Goal: Entertainment & Leisure: Consume media (video, audio)

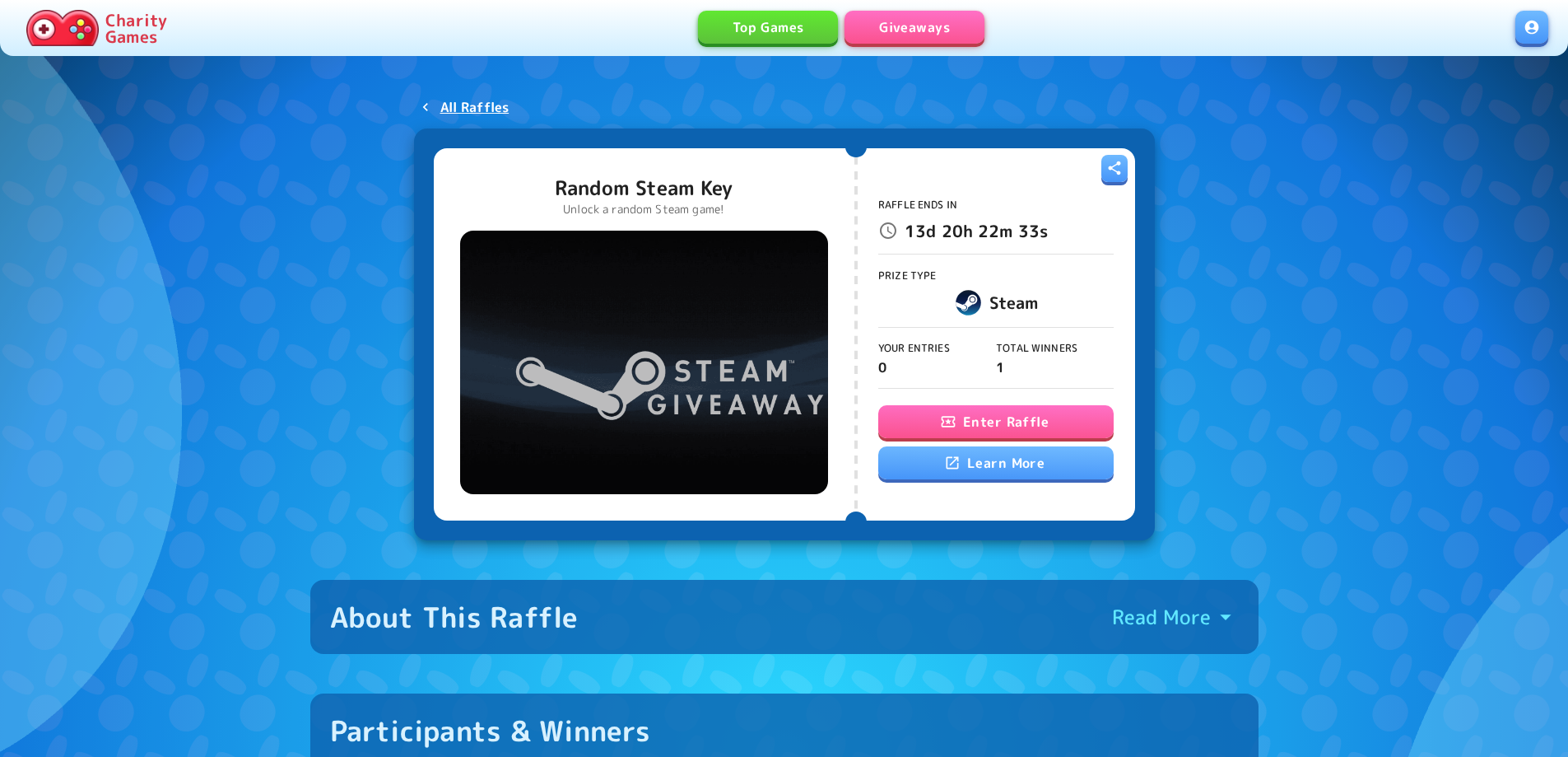
click at [991, 420] on button "Enter Raffle" at bounding box center [996, 421] width 235 height 33
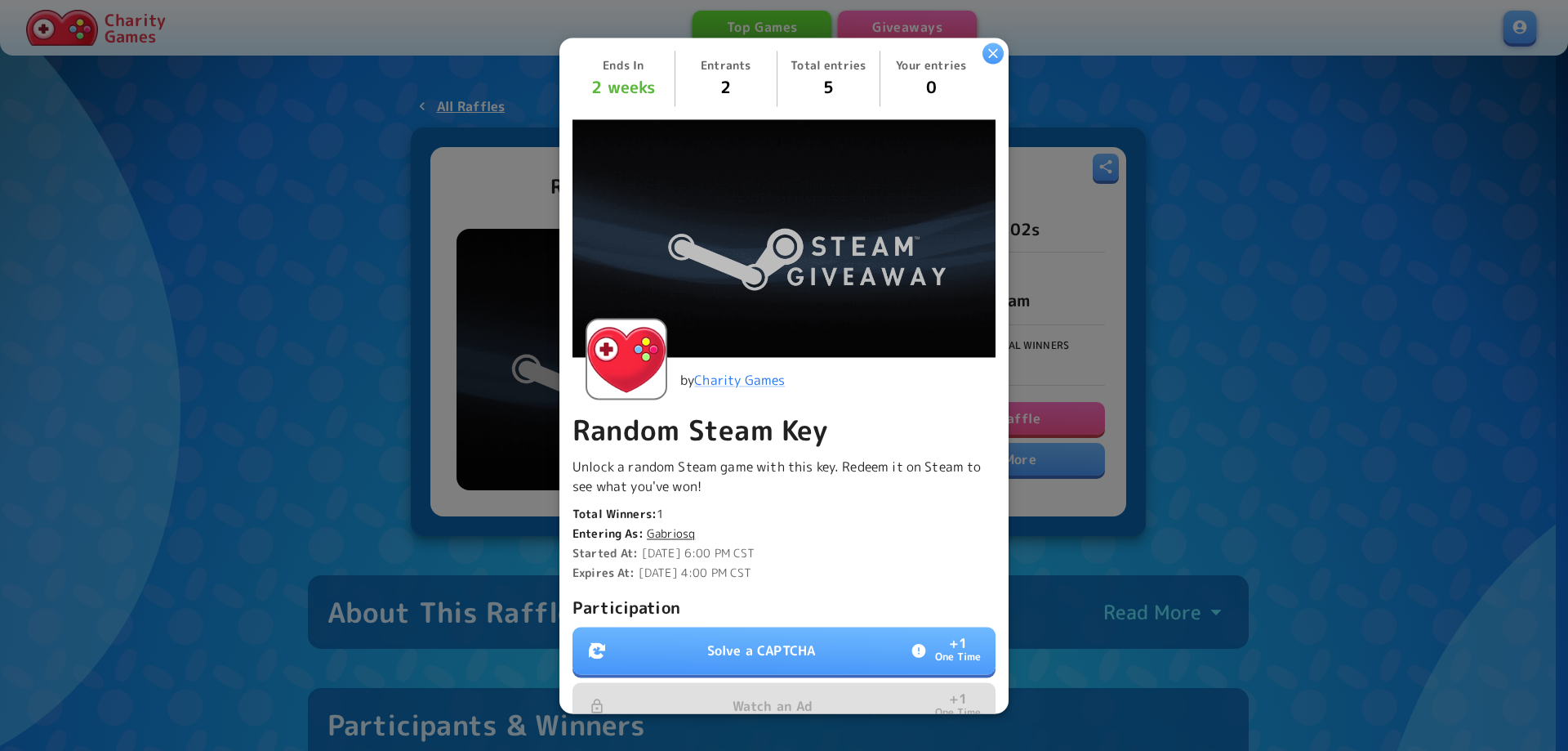
click at [770, 659] on button "Solve a CAPTCHA + 1 One Time" at bounding box center [784, 650] width 423 height 48
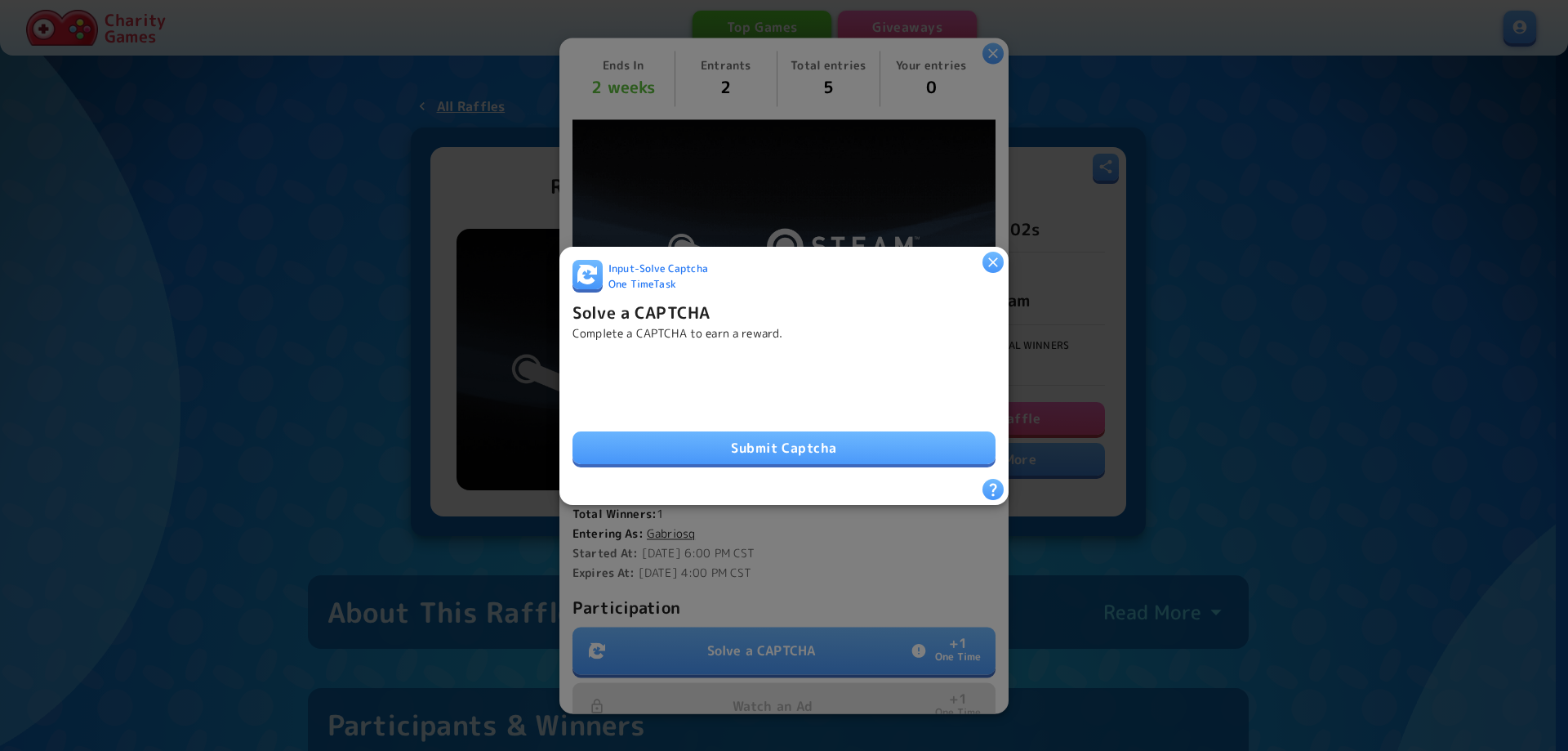
click at [787, 444] on button "Submit Captcha" at bounding box center [784, 447] width 423 height 33
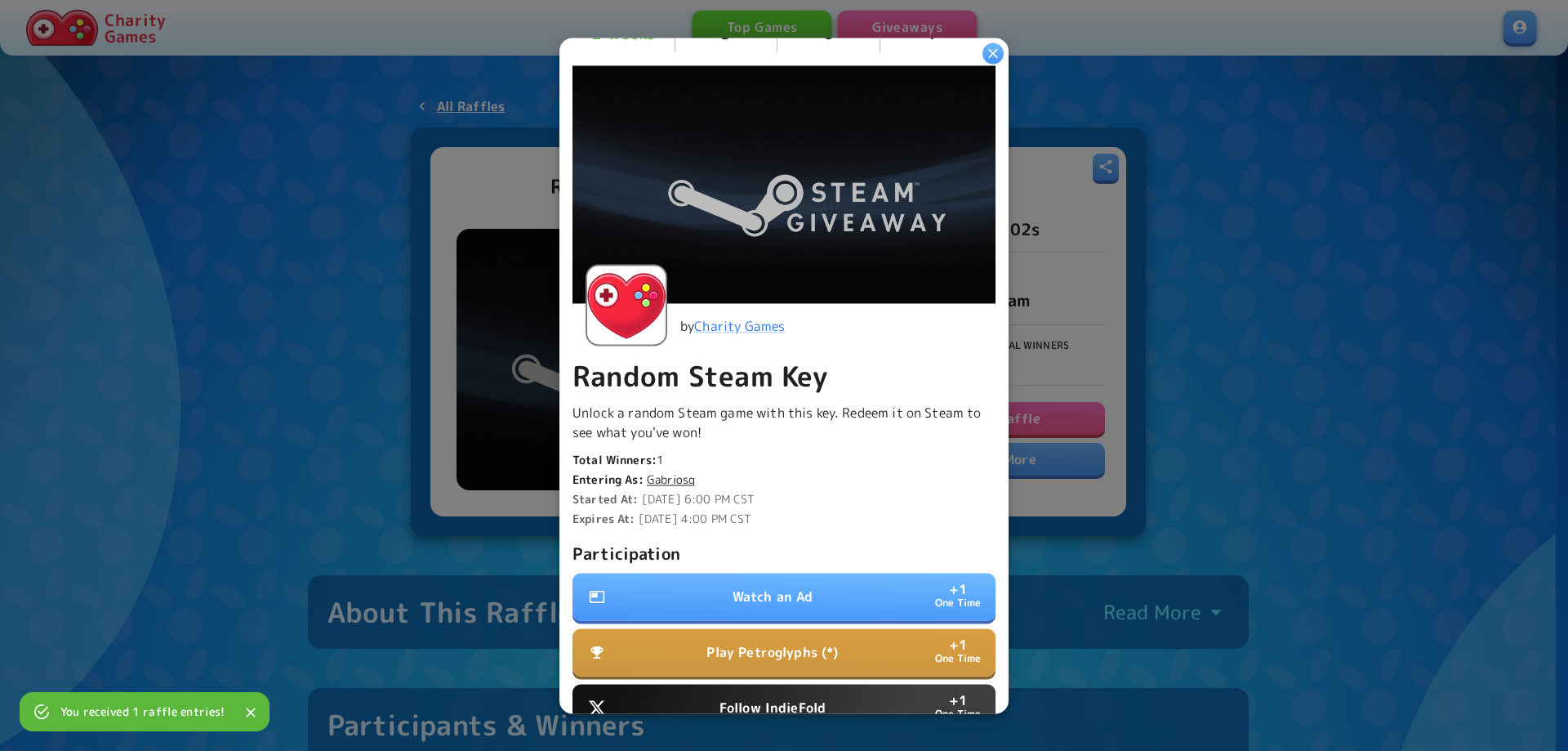
scroll to position [163, 0]
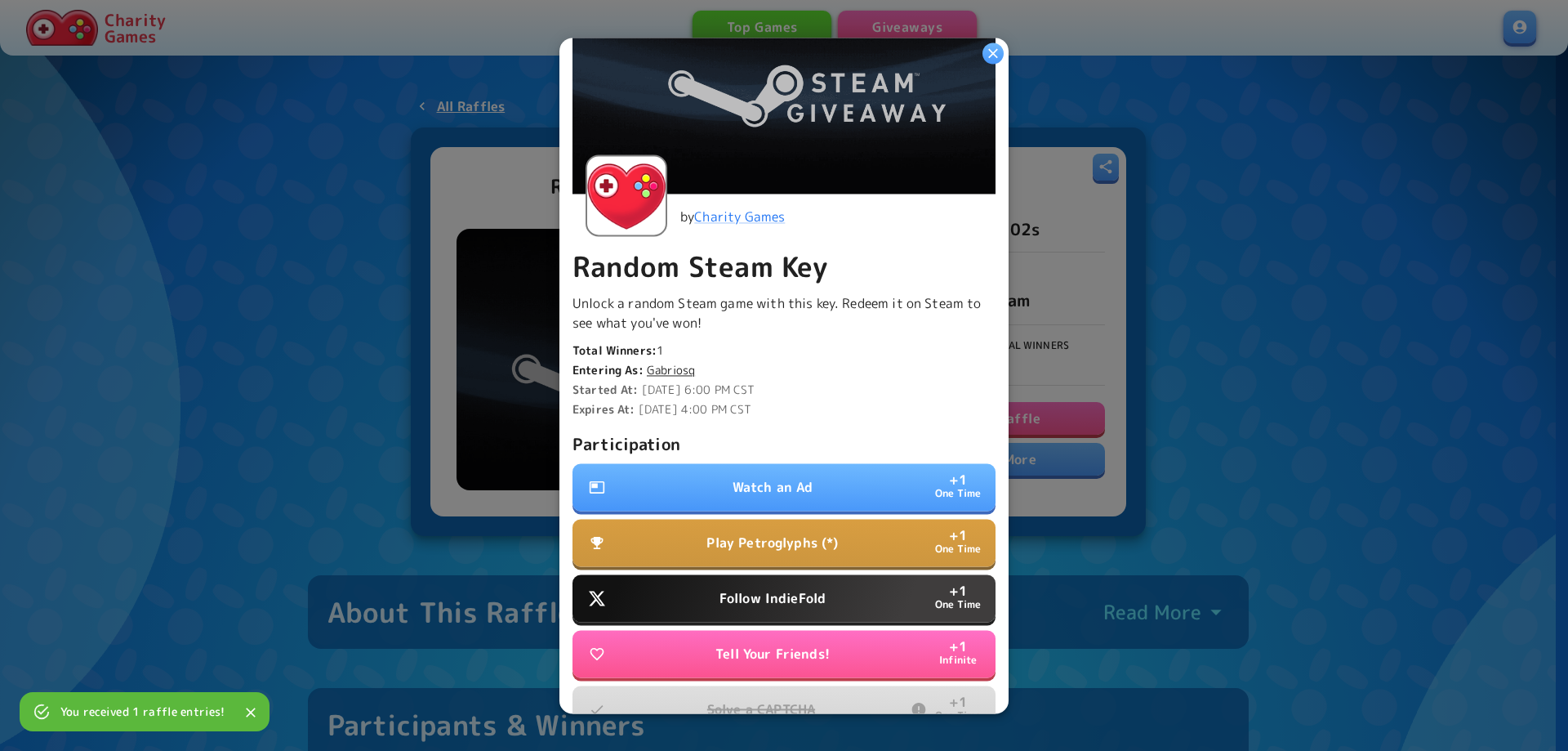
click at [764, 479] on p "Watch an Ad" at bounding box center [773, 487] width 81 height 19
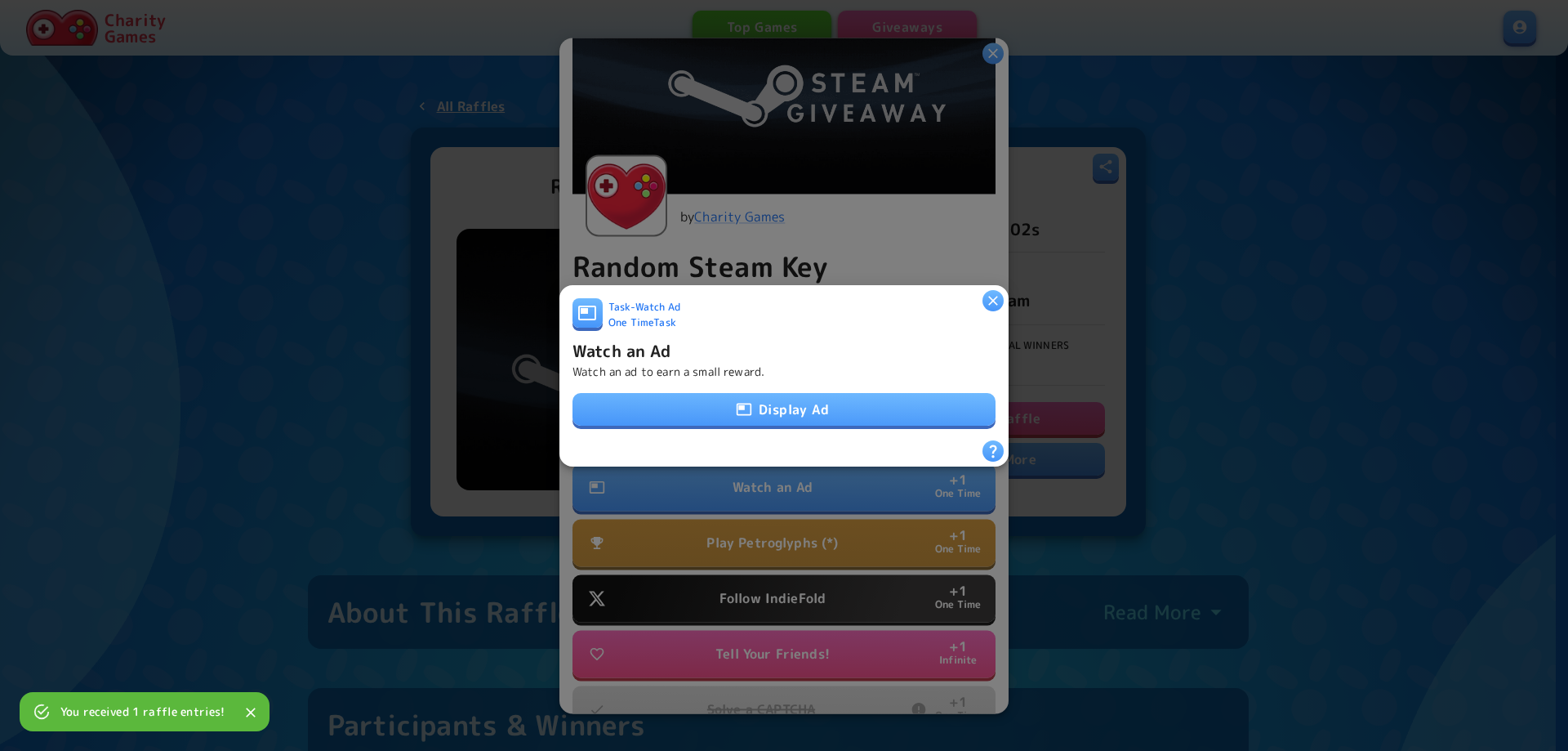
click at [776, 412] on button "Display Ad" at bounding box center [784, 409] width 423 height 33
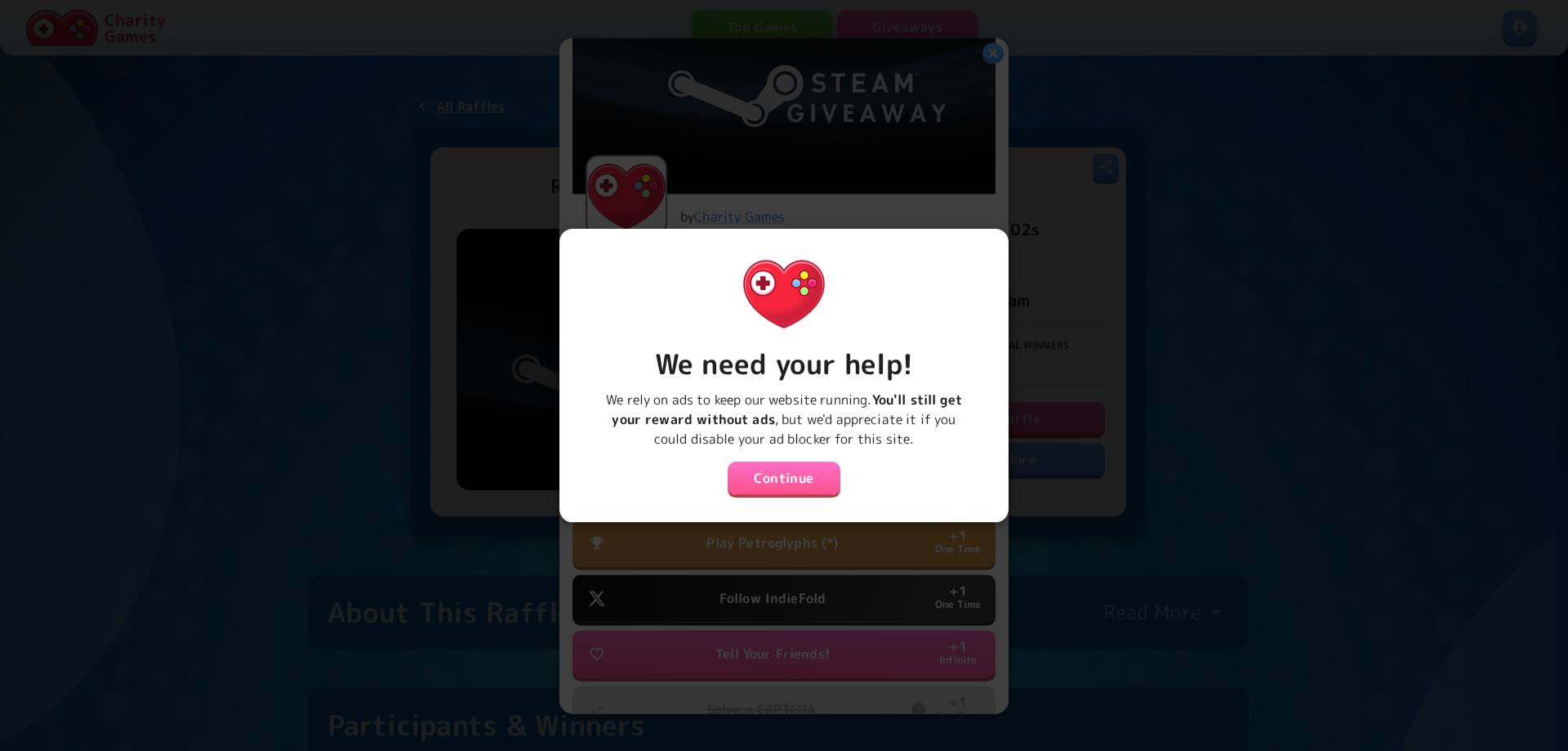
click at [772, 470] on button "Continue" at bounding box center [784, 477] width 113 height 33
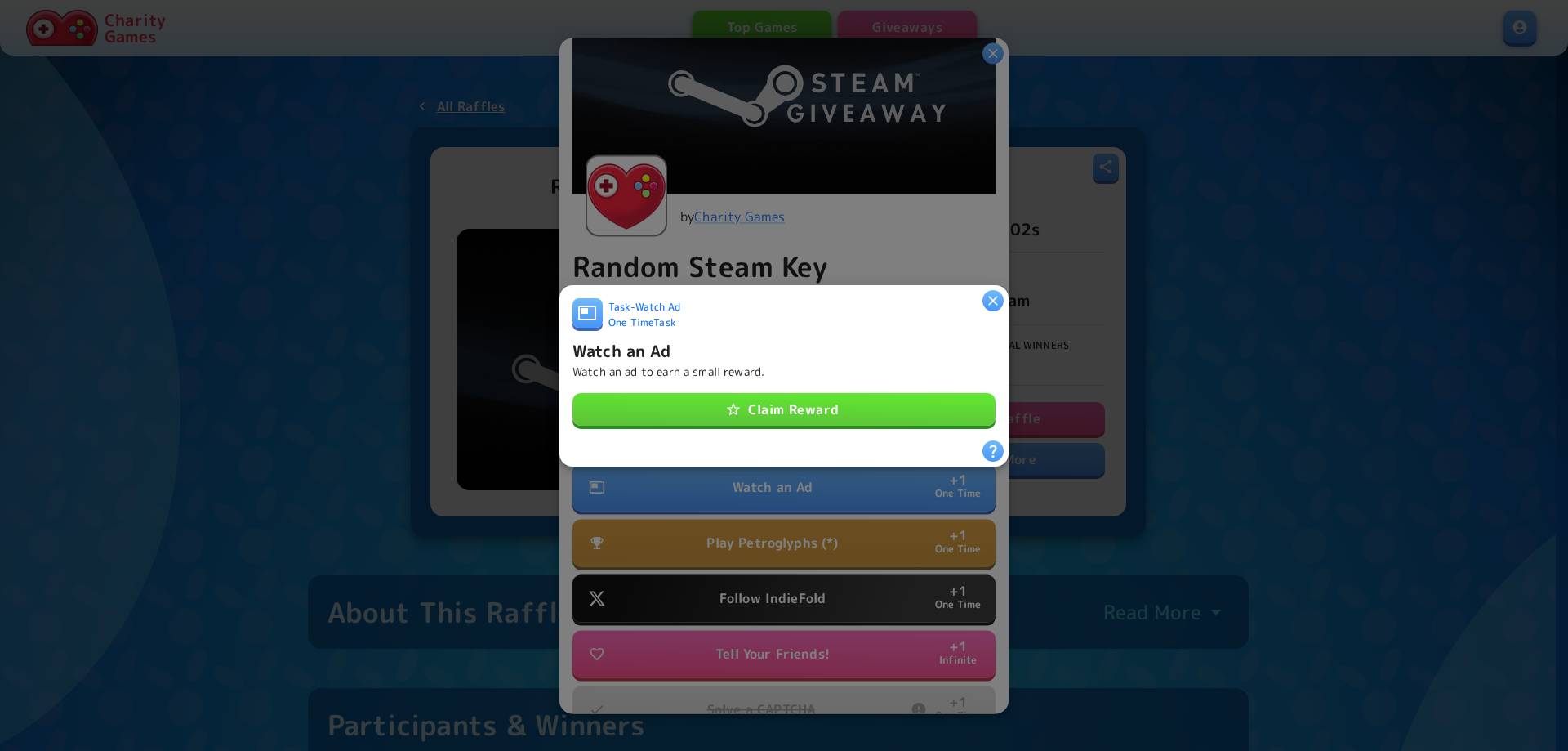
click at [770, 403] on button "Claim Reward" at bounding box center [784, 409] width 423 height 33
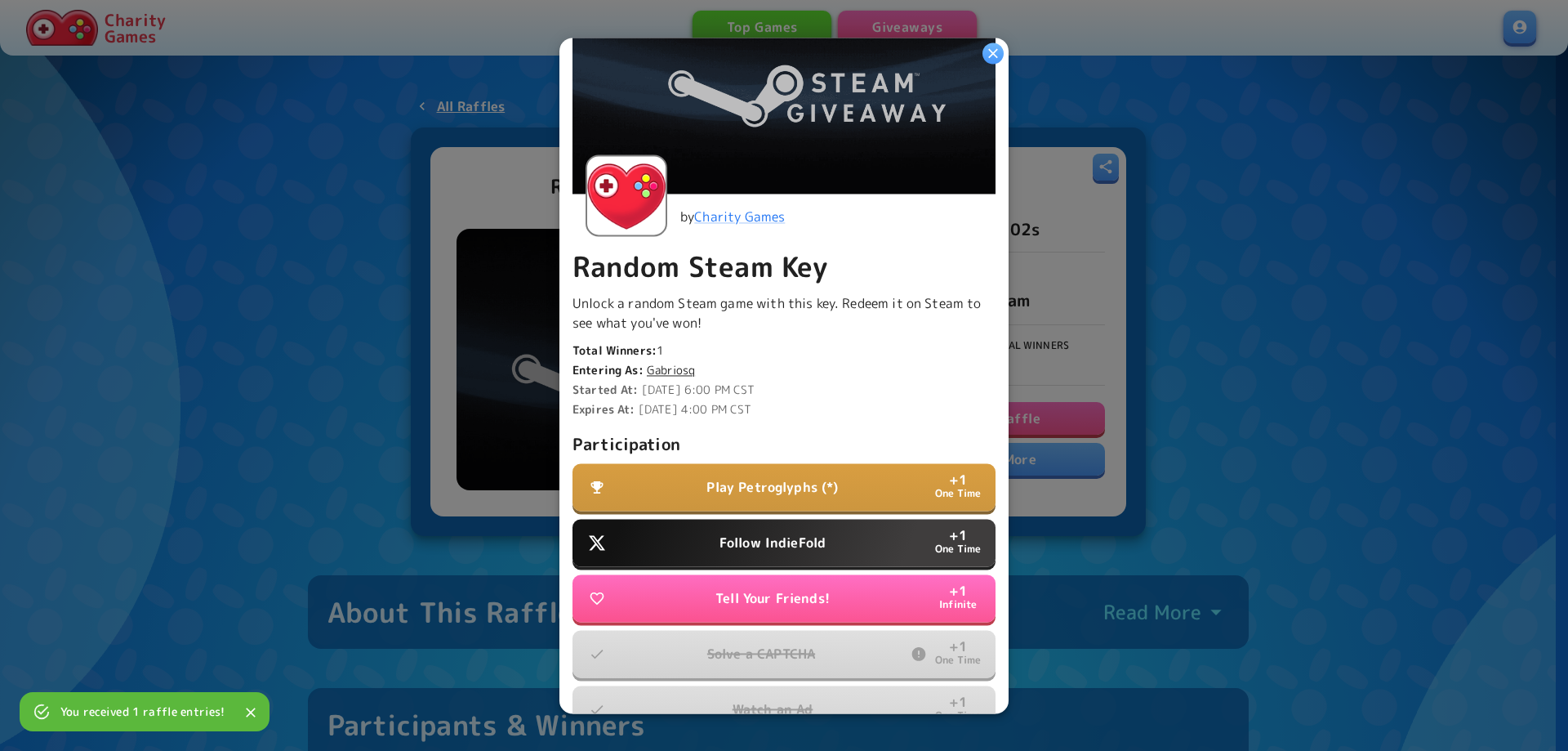
click at [750, 537] on p "Follow IndieFold" at bounding box center [773, 542] width 106 height 19
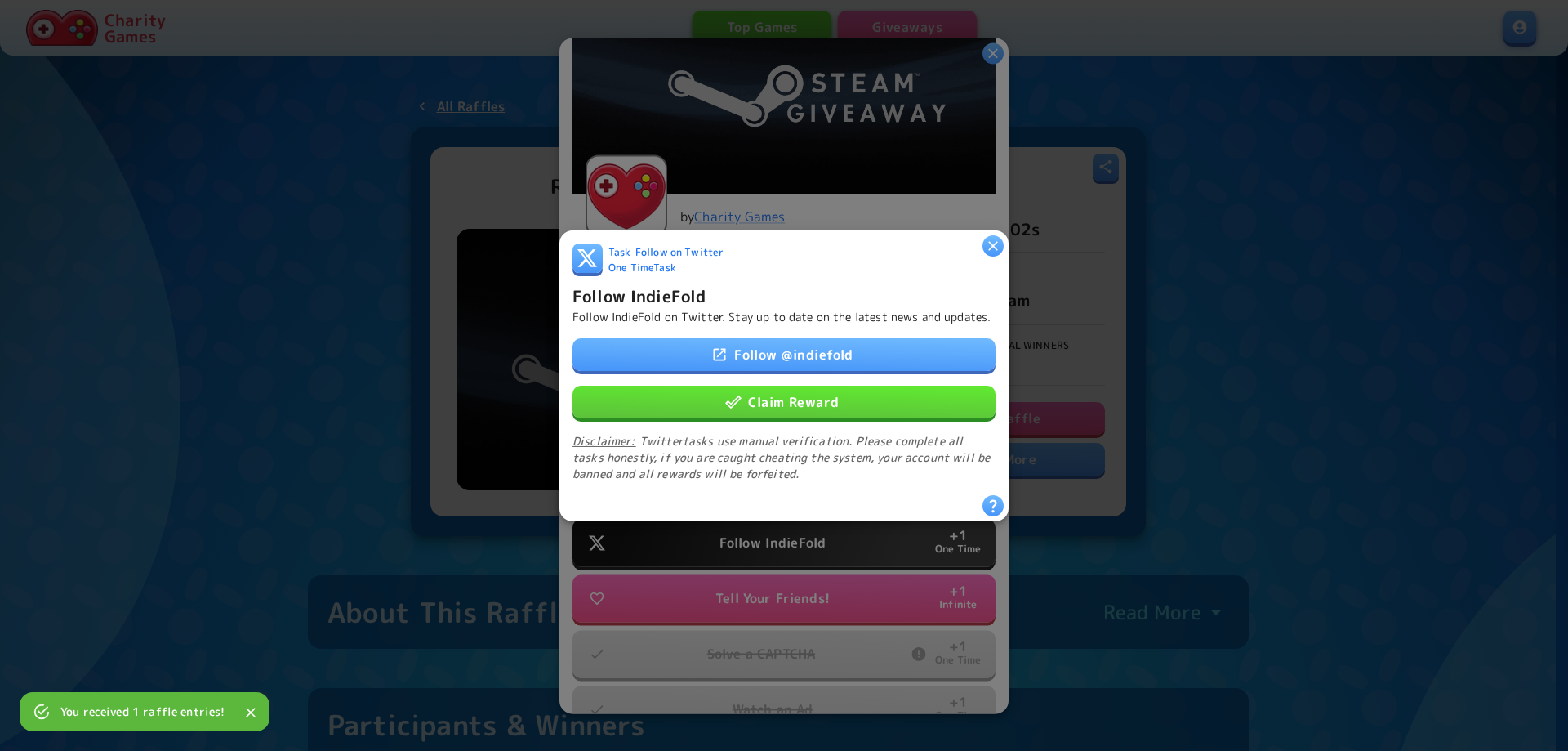
click at [765, 406] on button "Claim Reward" at bounding box center [784, 400] width 423 height 33
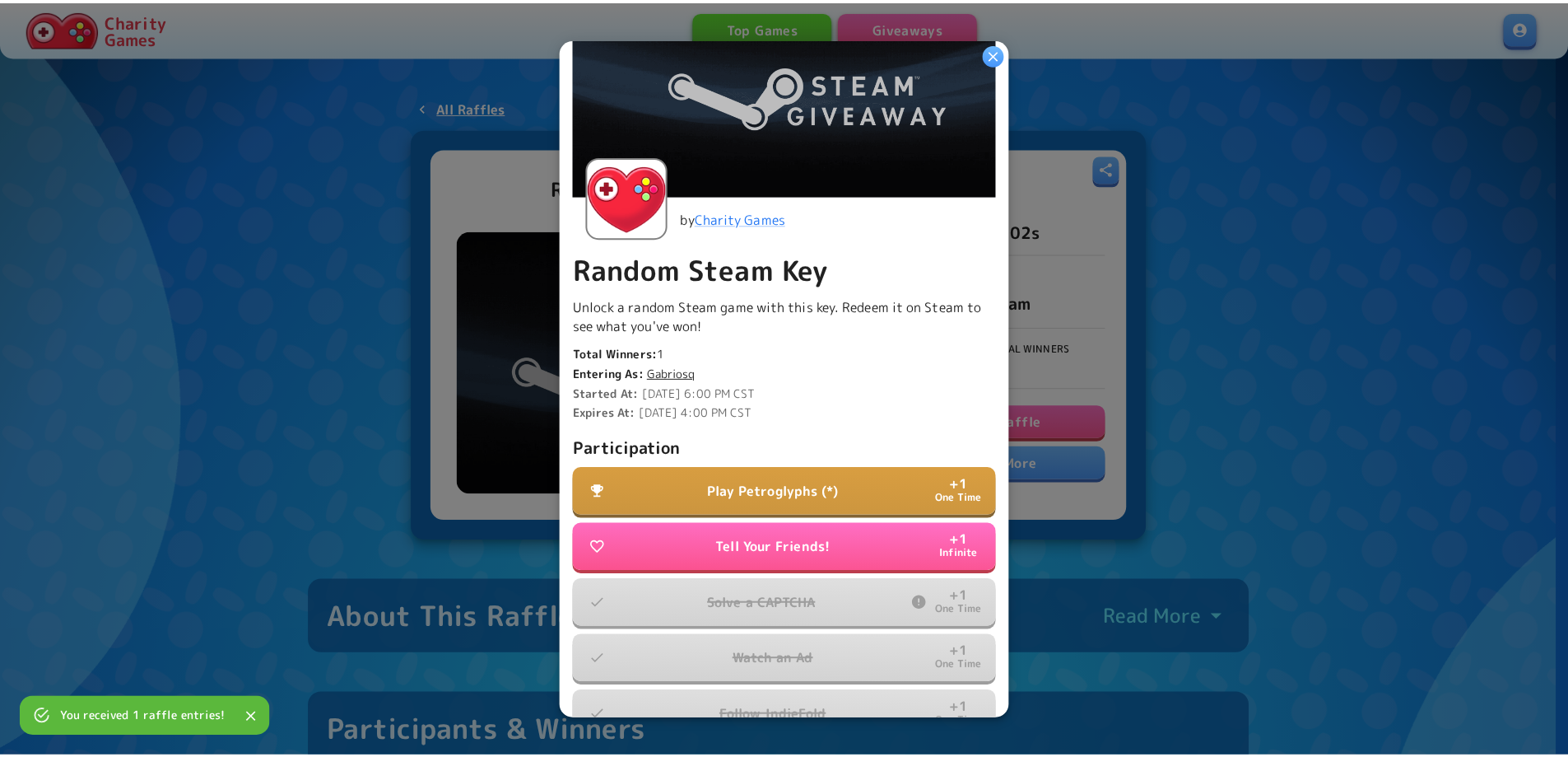
scroll to position [255, 0]
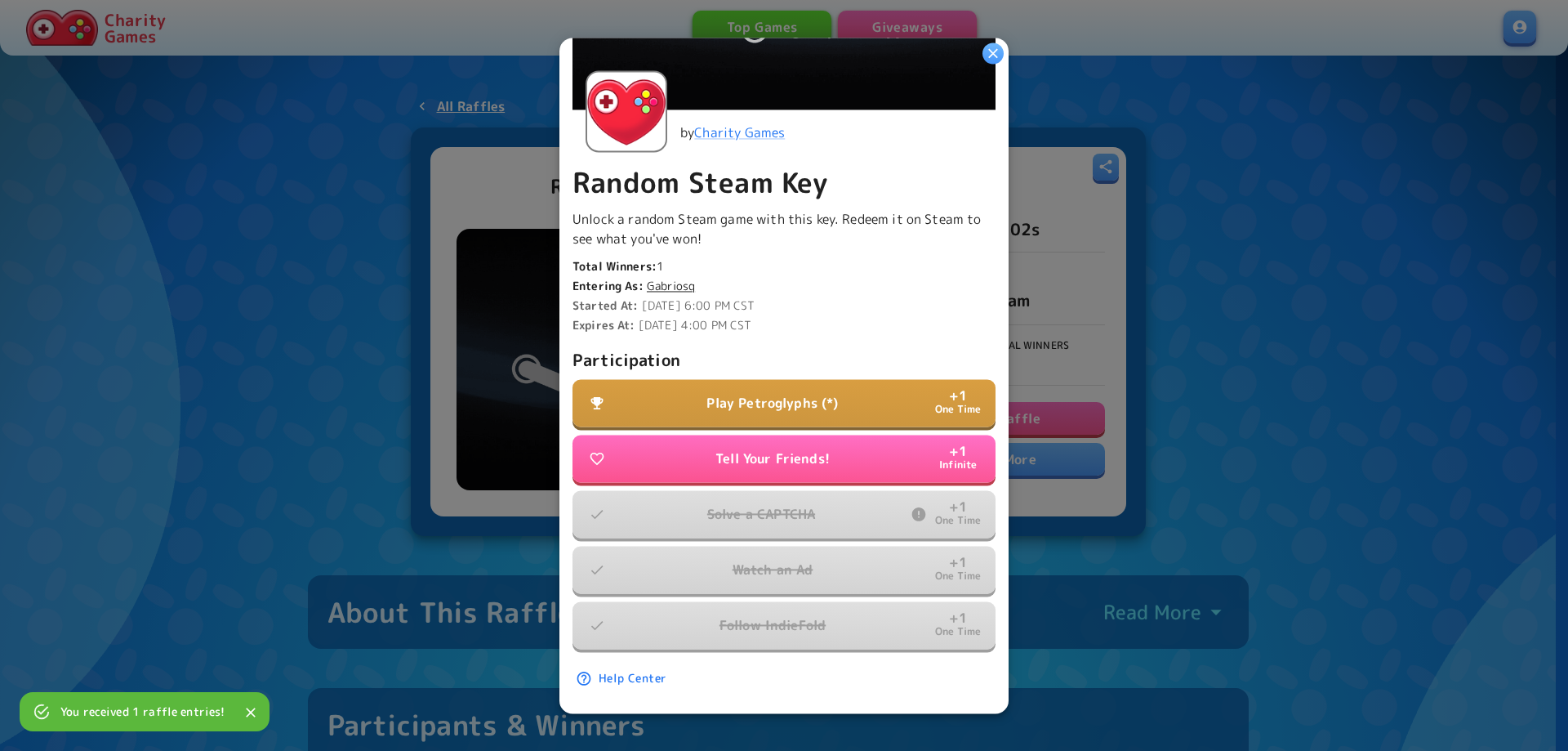
click at [771, 393] on p "Play Petroglyphs (*)" at bounding box center [772, 403] width 132 height 19
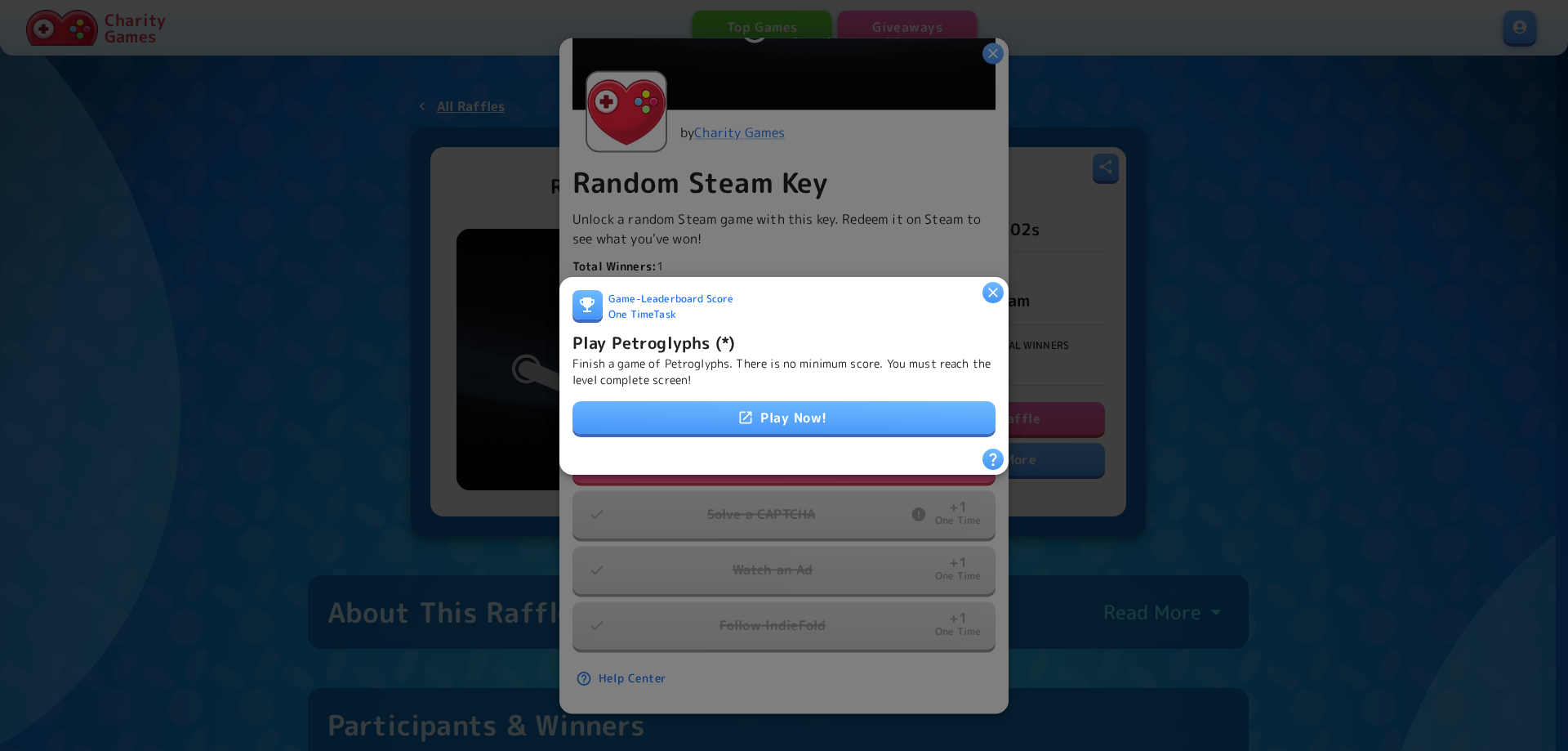
click at [770, 413] on link "Play Now!" at bounding box center [784, 417] width 423 height 33
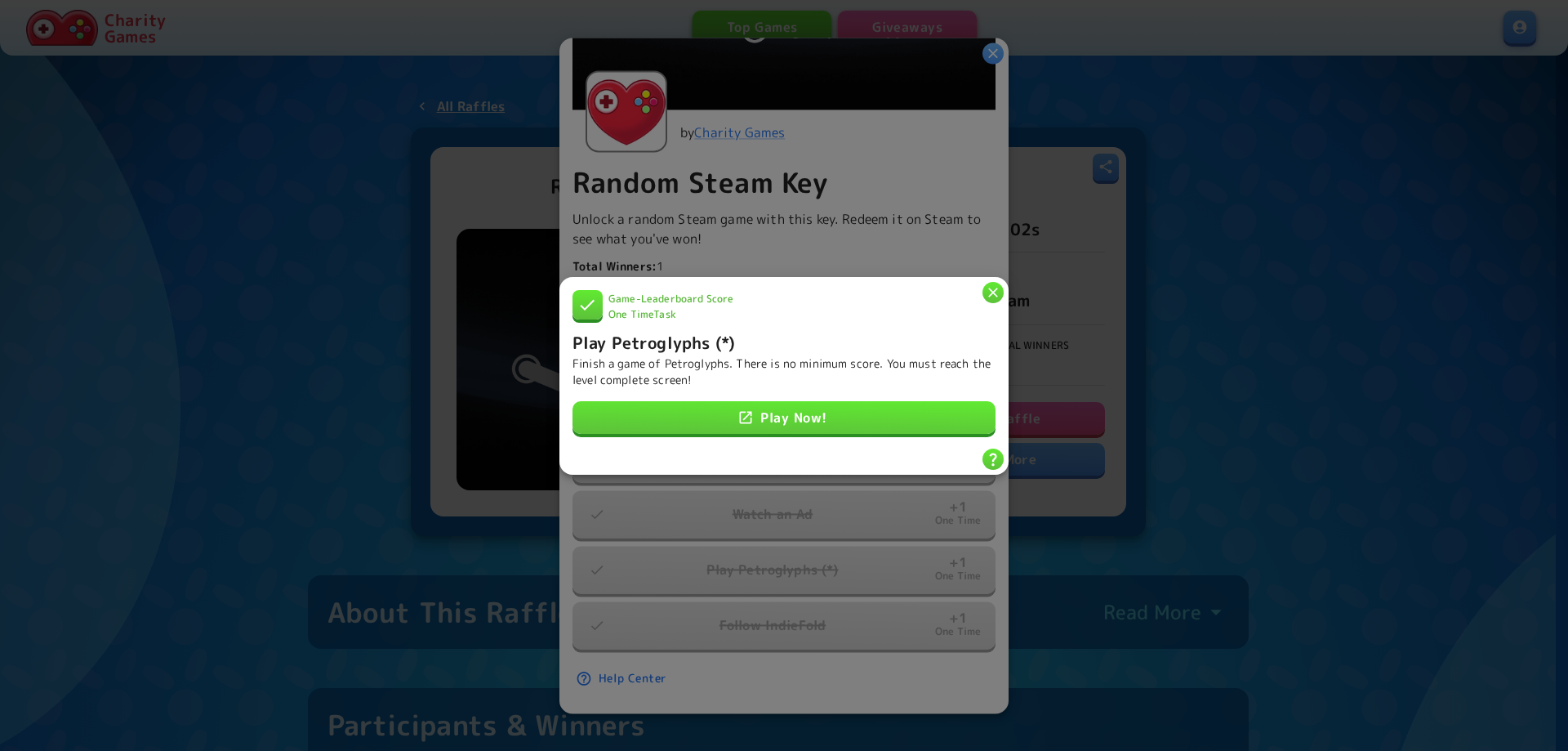
click at [1299, 352] on div at bounding box center [784, 376] width 1568 height 751
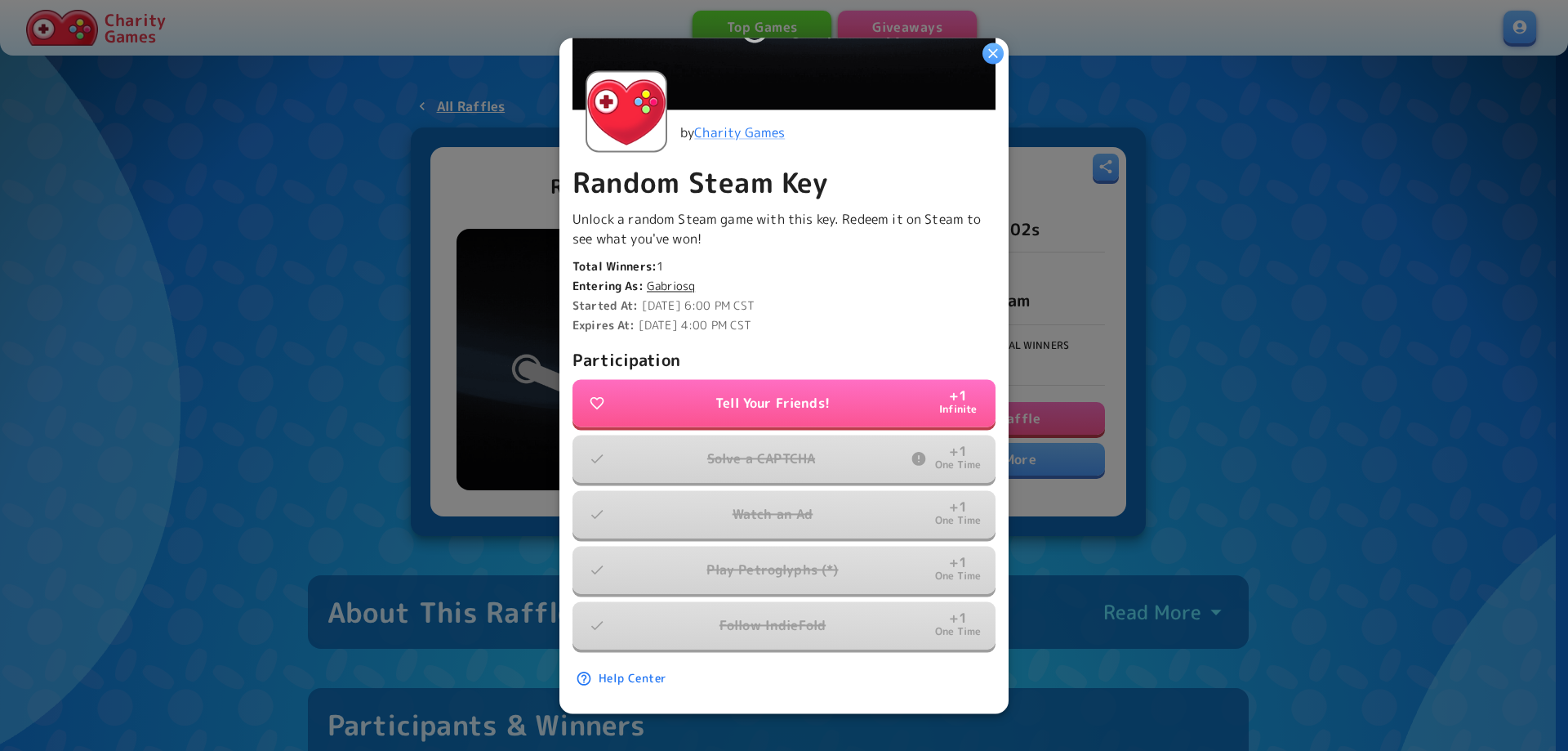
click at [1257, 385] on div at bounding box center [784, 376] width 1568 height 751
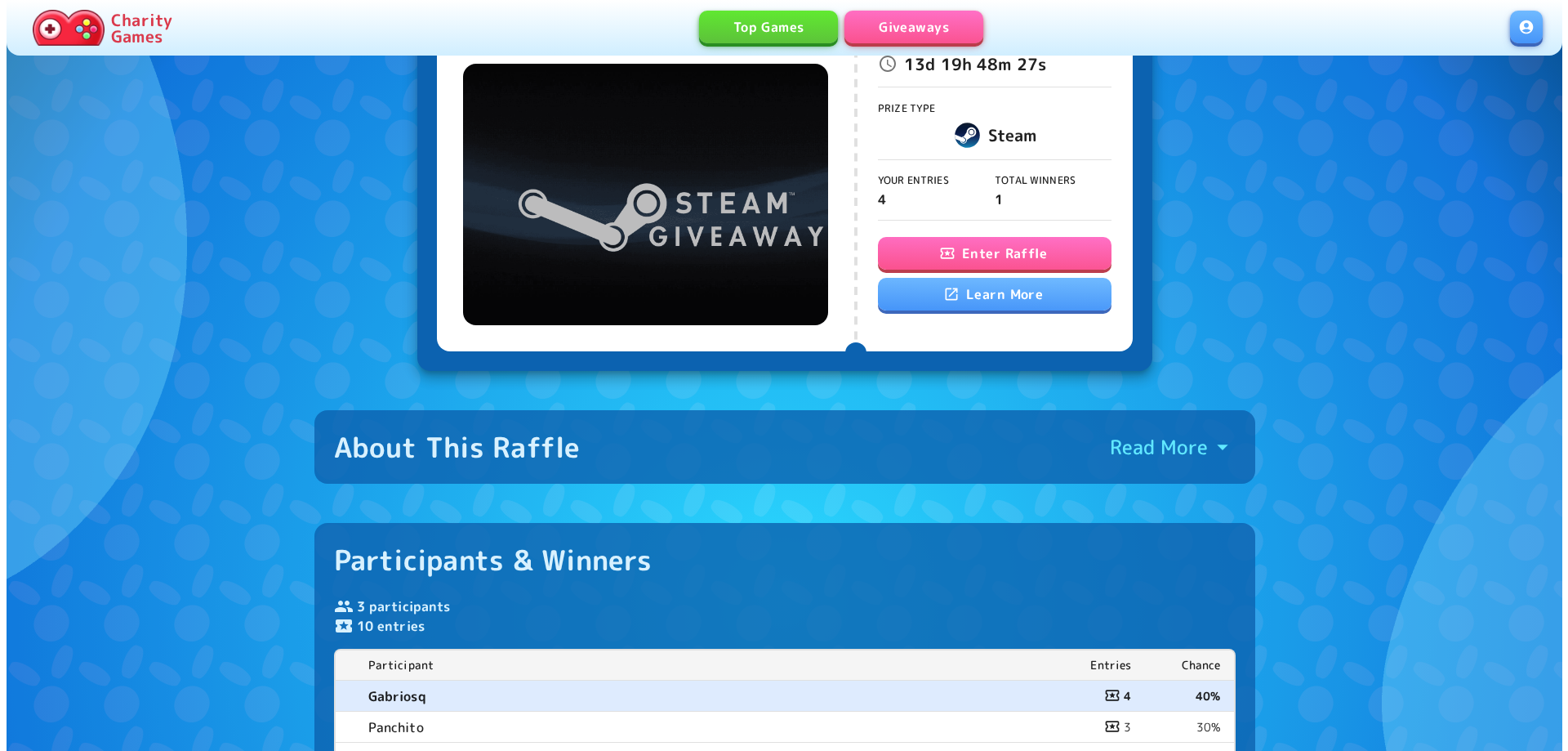
scroll to position [0, 0]
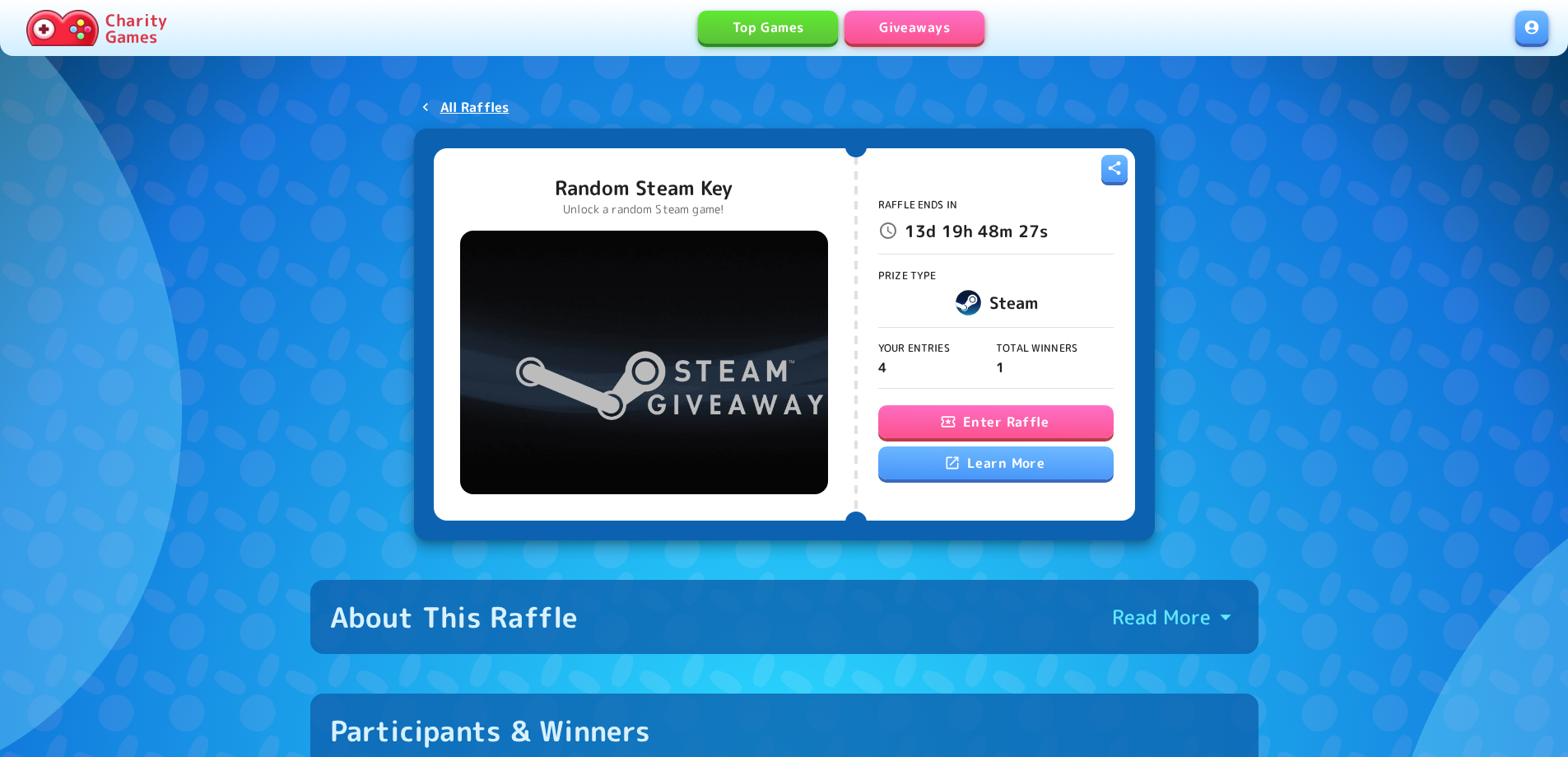
click at [997, 421] on button "Enter Raffle" at bounding box center [996, 421] width 235 height 33
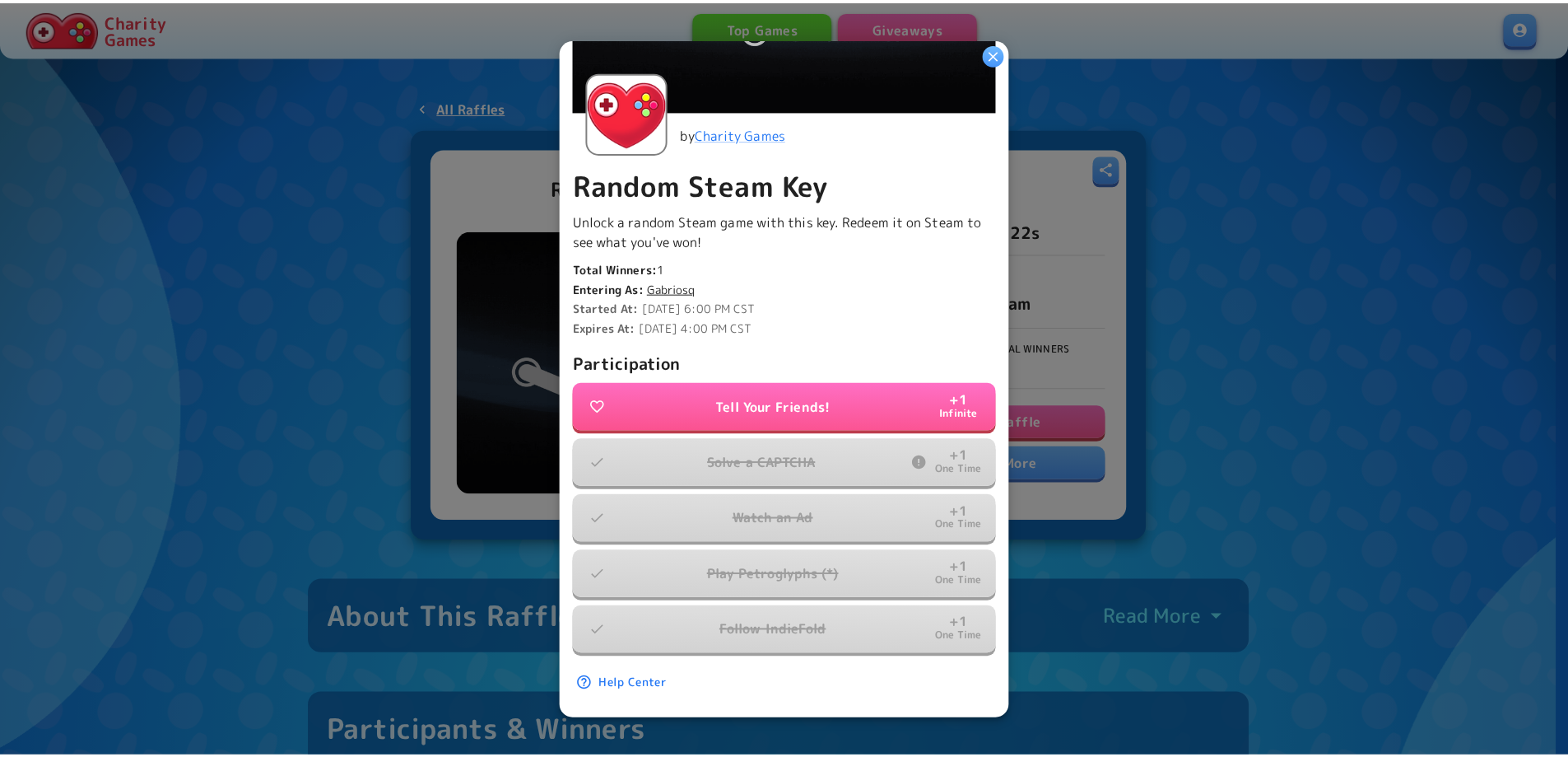
scroll to position [255, 0]
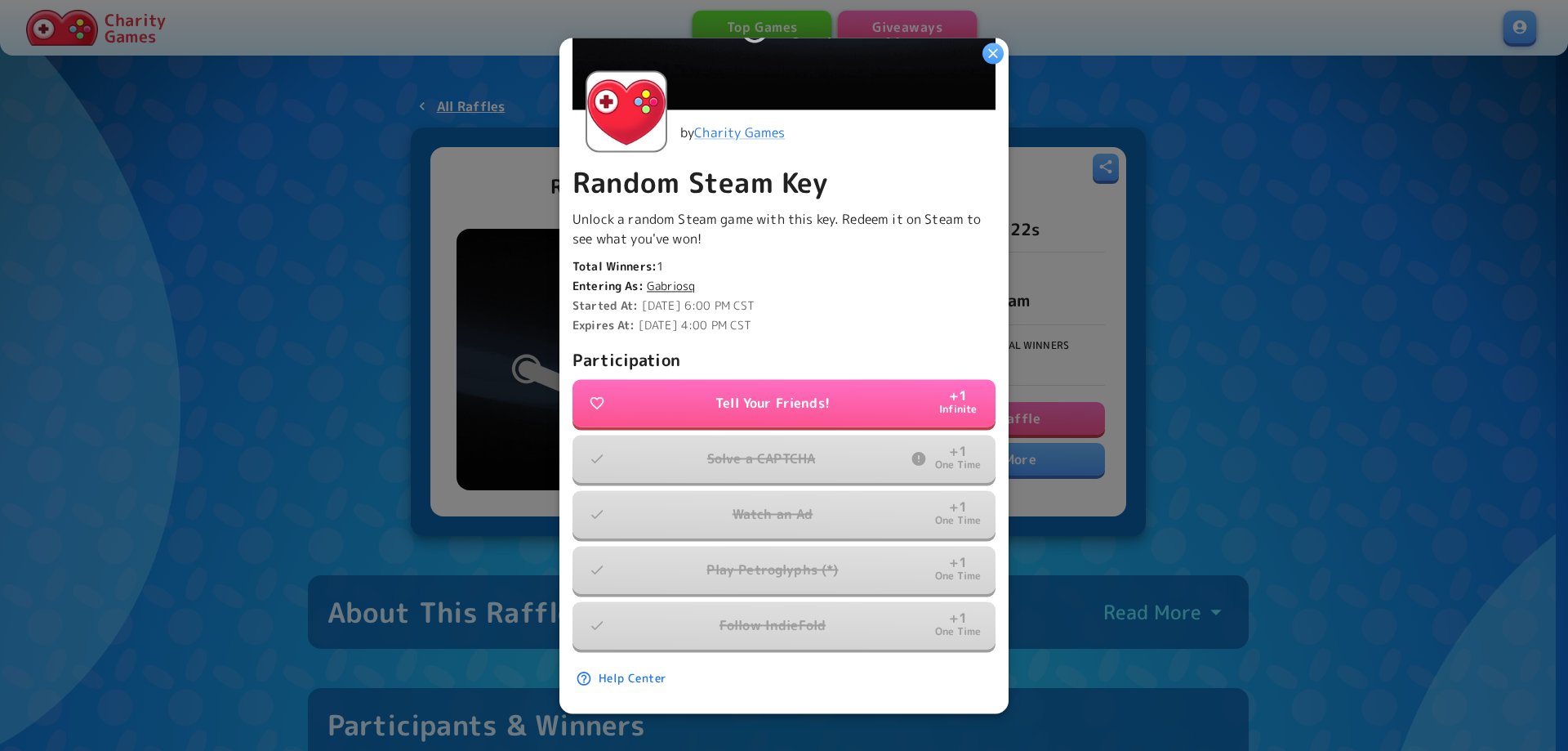
click at [1270, 430] on div at bounding box center [784, 376] width 1568 height 751
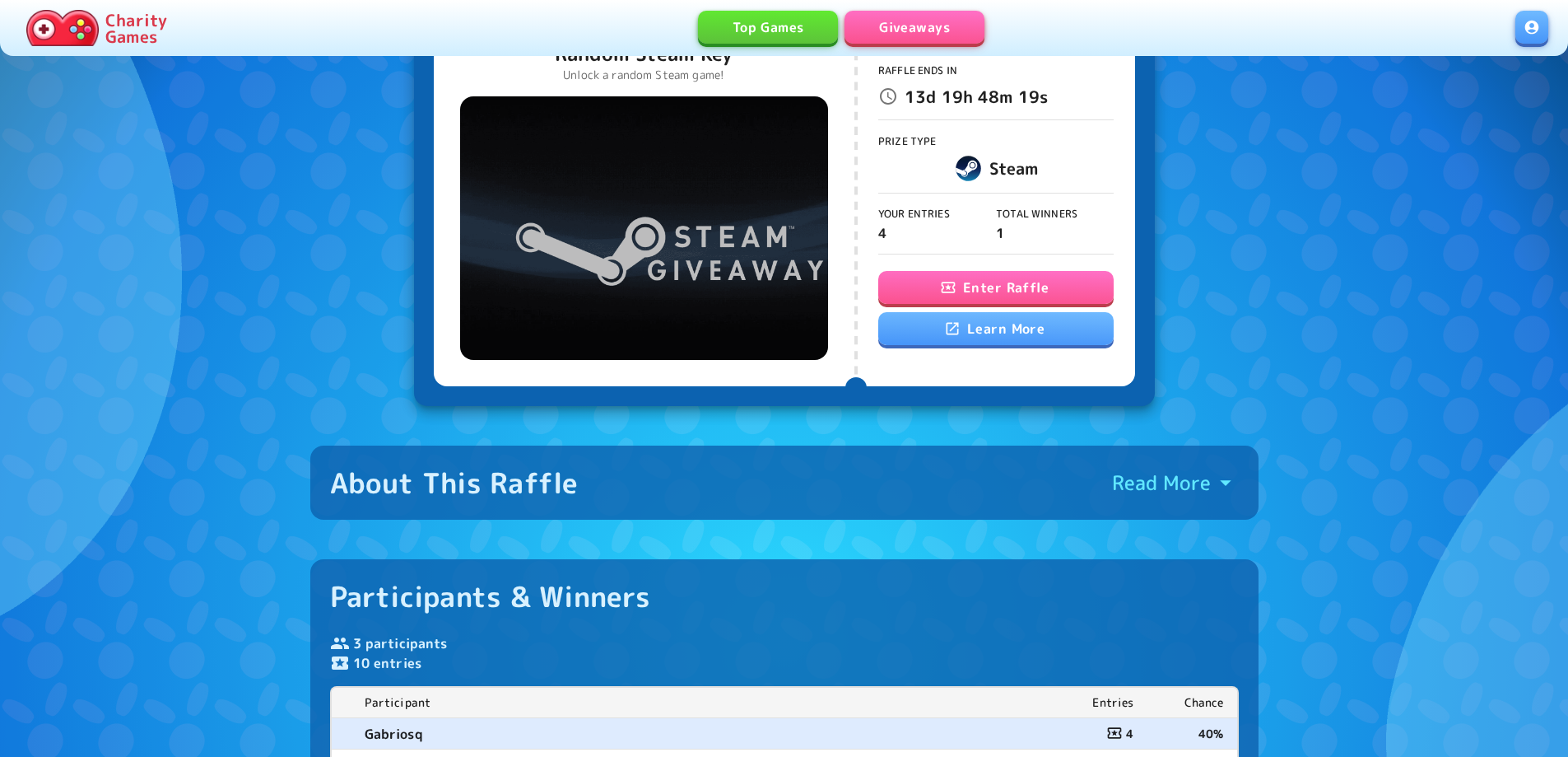
scroll to position [330, 0]
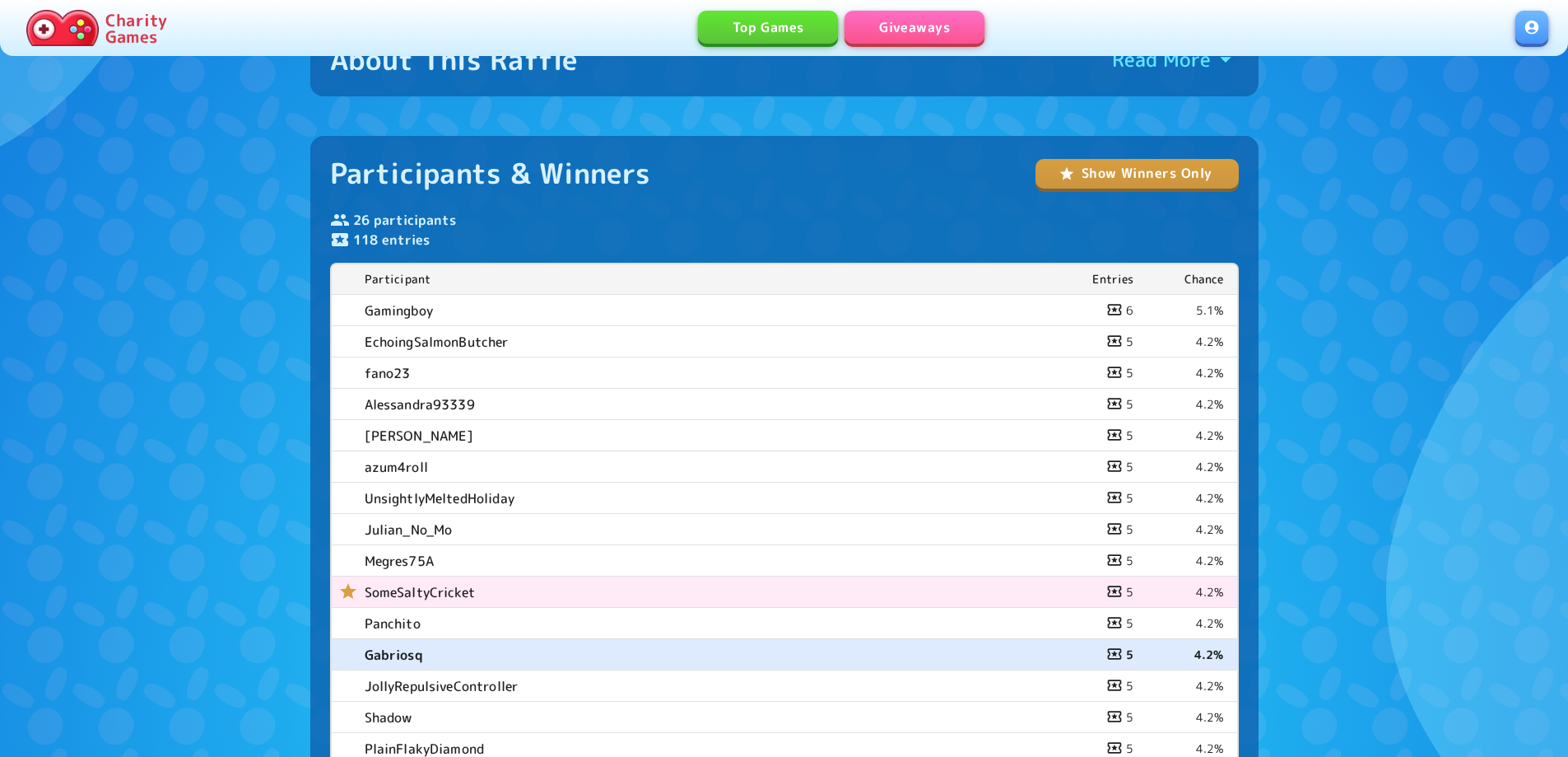
scroll to position [824, 0]
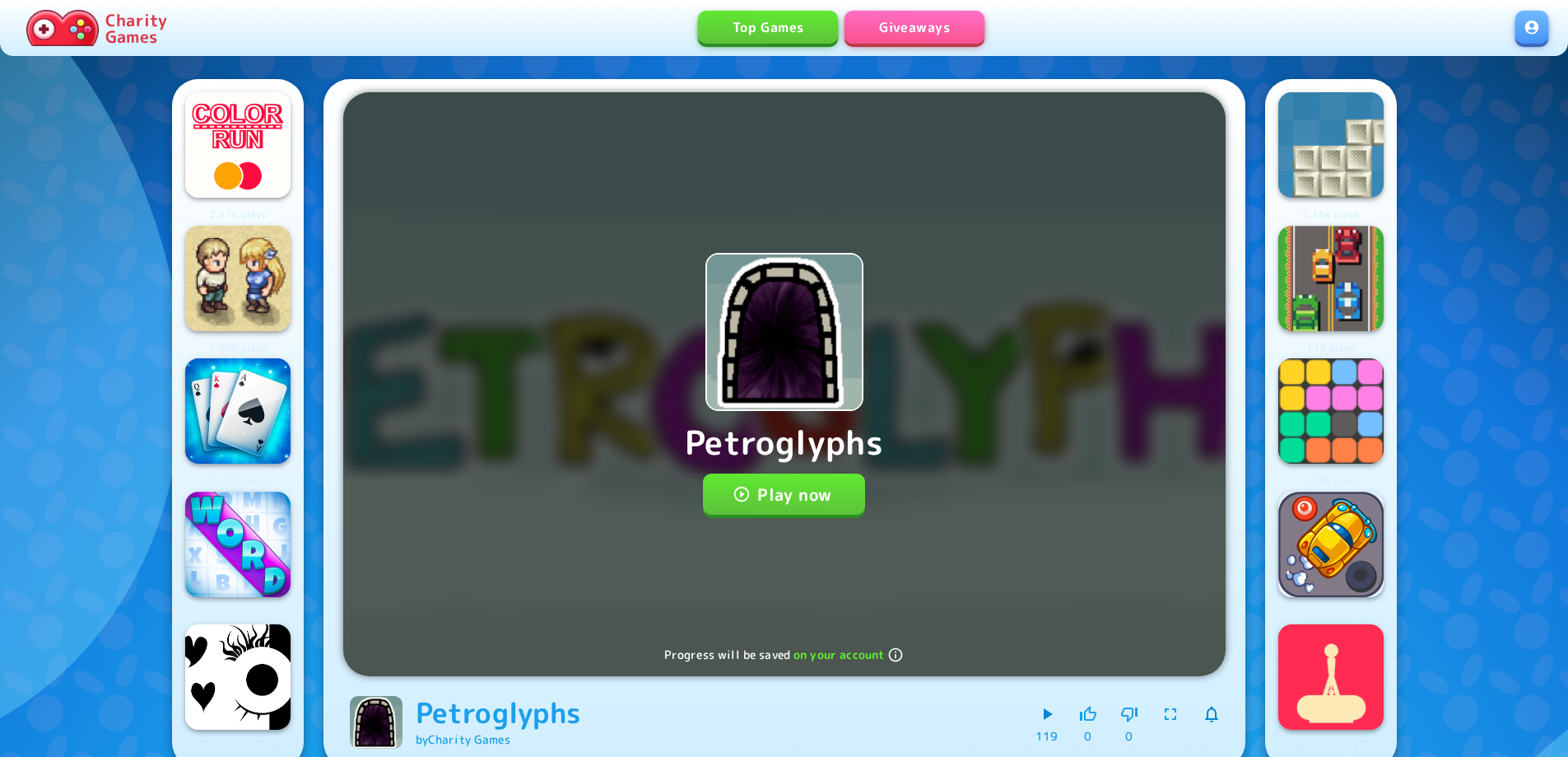
click at [792, 494] on button "Play now" at bounding box center [784, 494] width 162 height 41
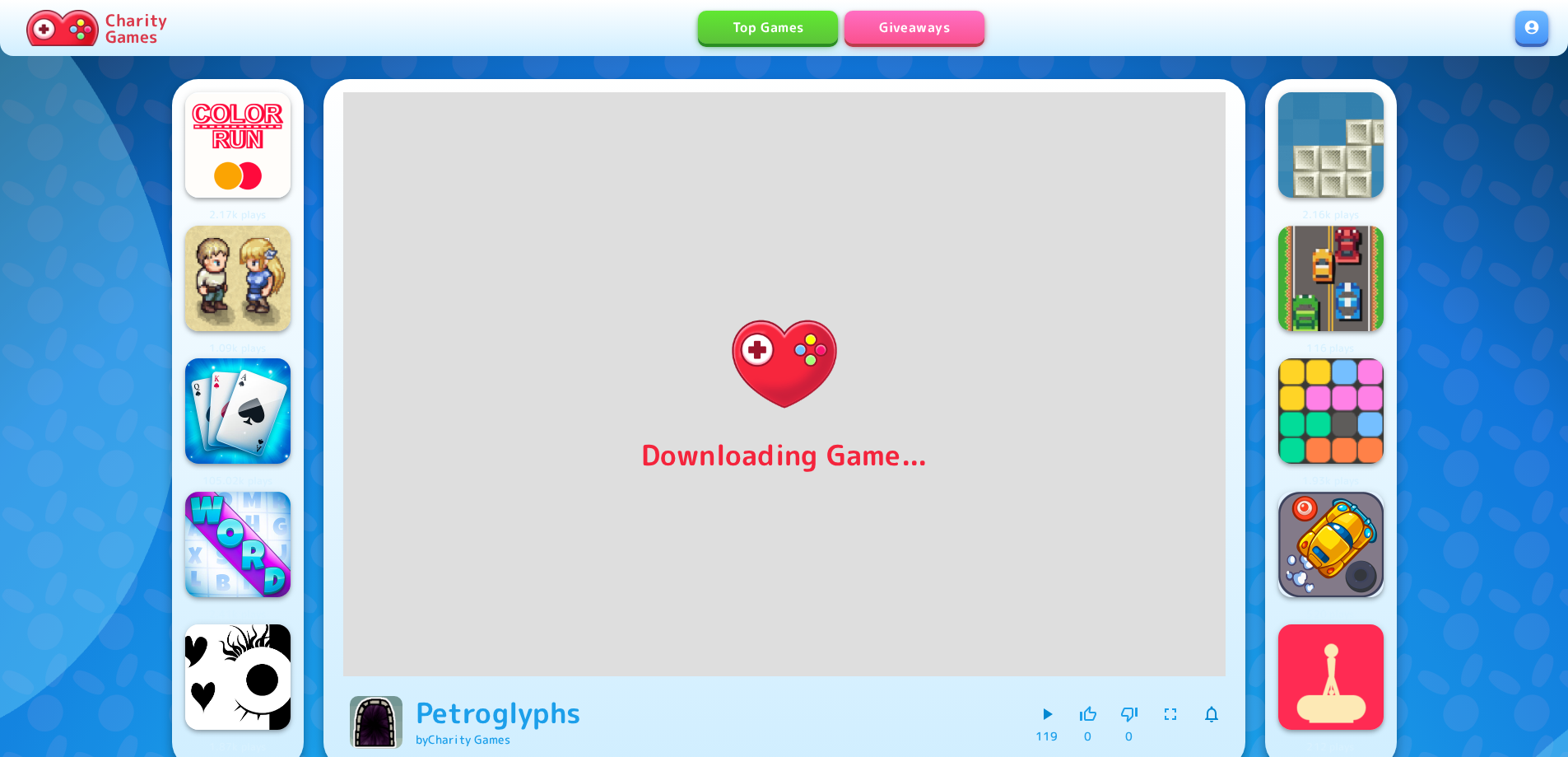
click at [1166, 719] on icon "button" at bounding box center [1170, 713] width 12 height 12
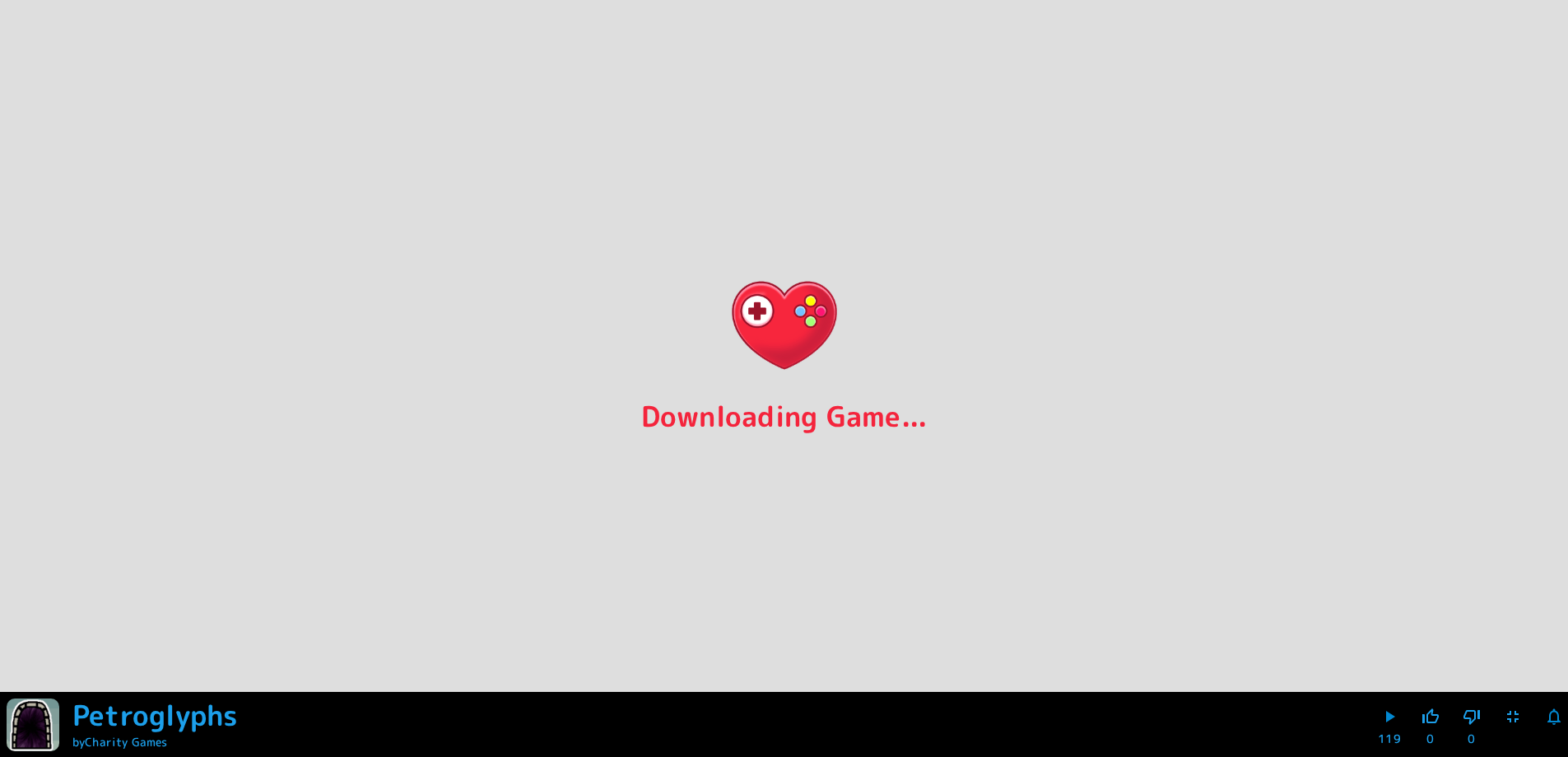
scroll to position [1, 0]
click at [1529, 716] on icon "button" at bounding box center [1525, 716] width 20 height 20
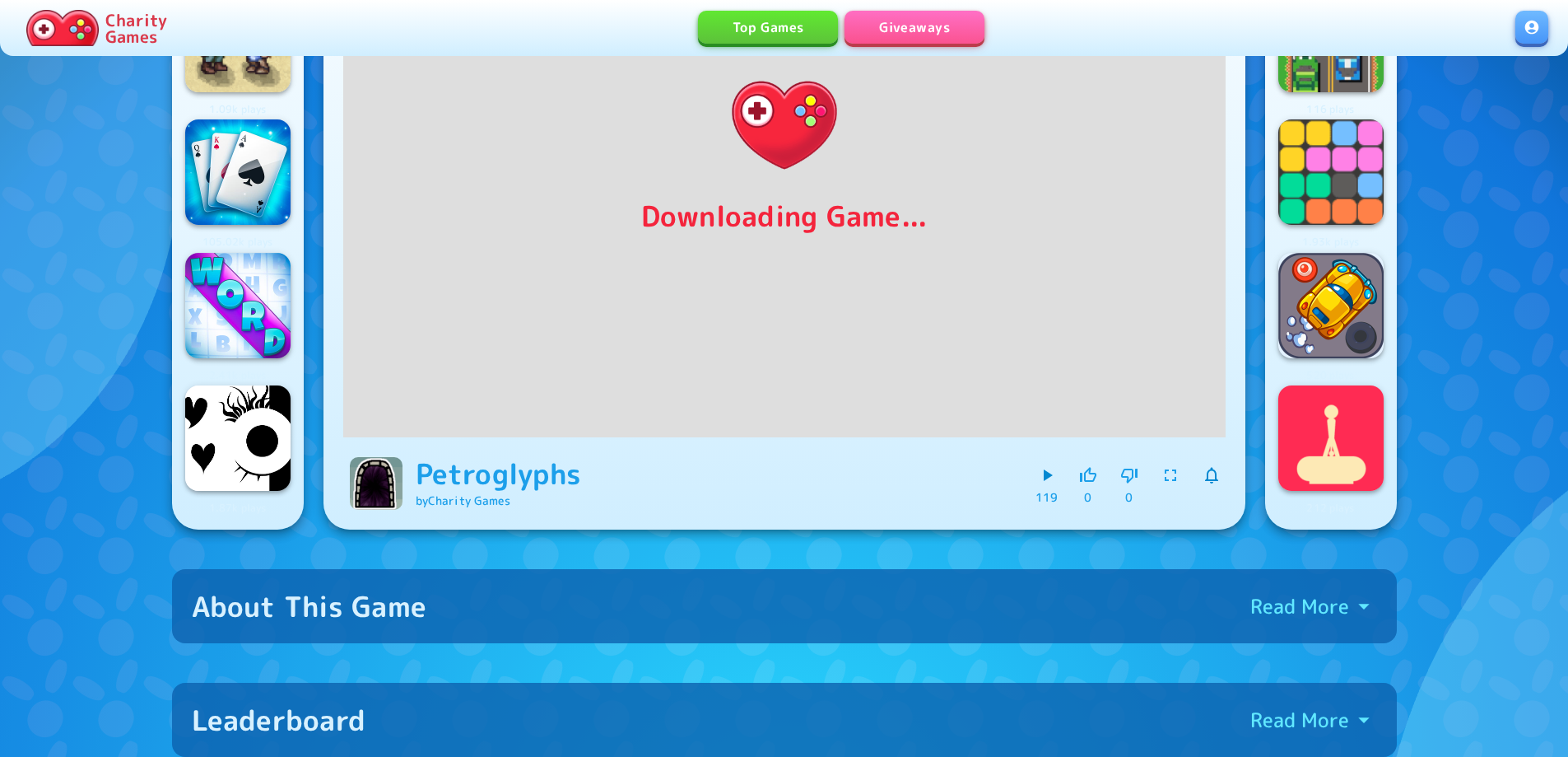
scroll to position [412, 0]
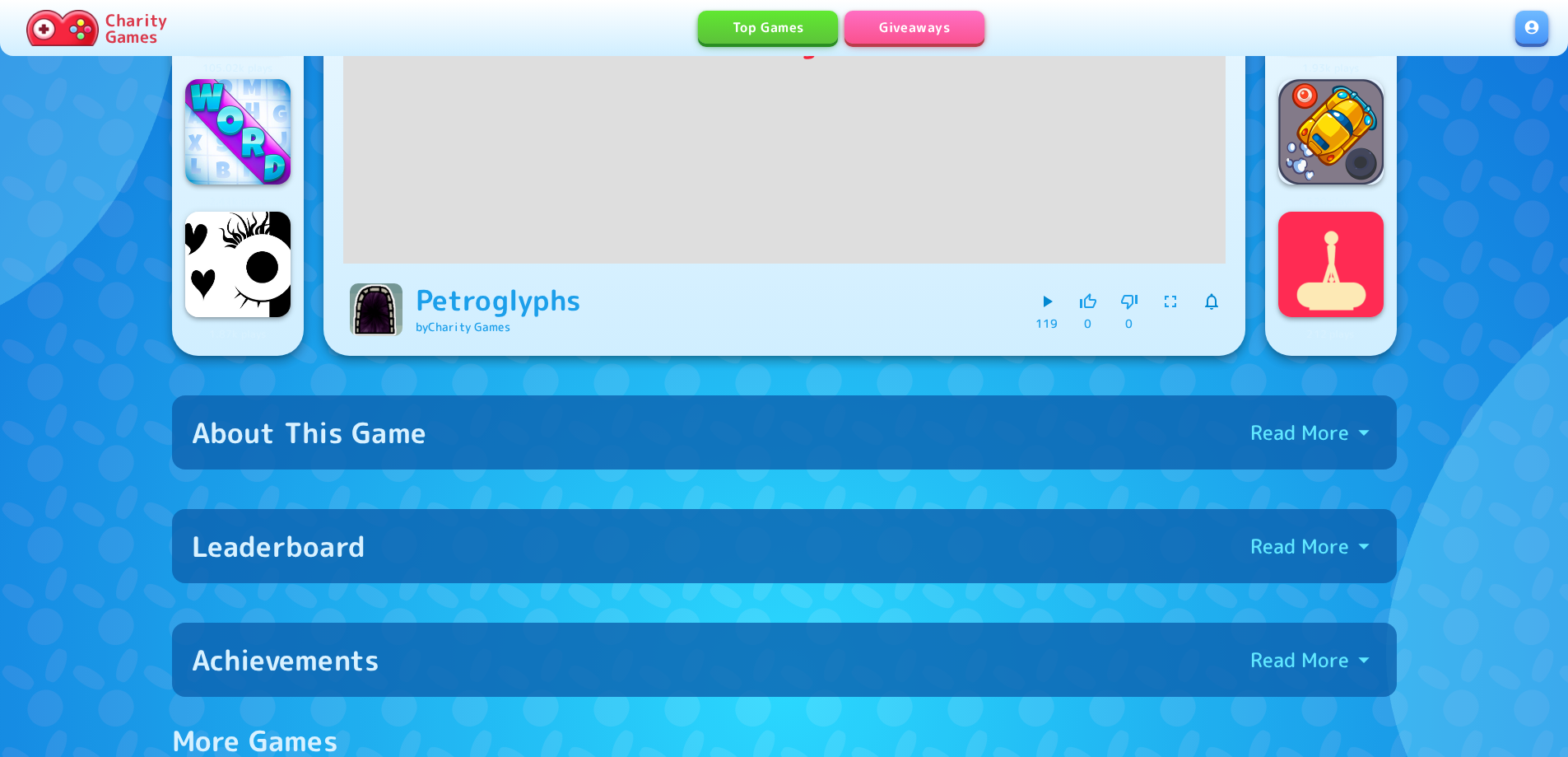
click at [1335, 545] on p "Read More" at bounding box center [1299, 546] width 99 height 27
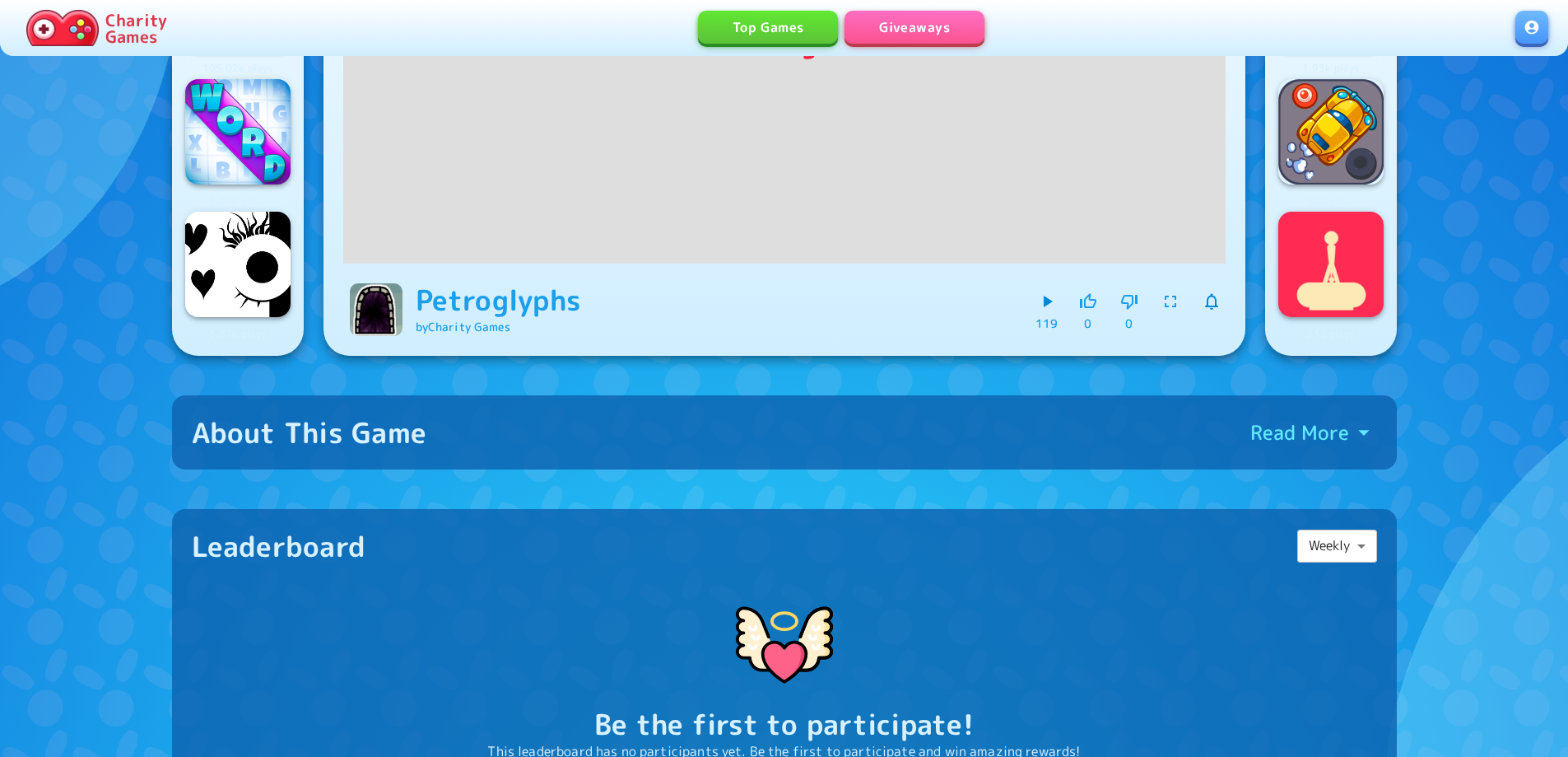
scroll to position [660, 0]
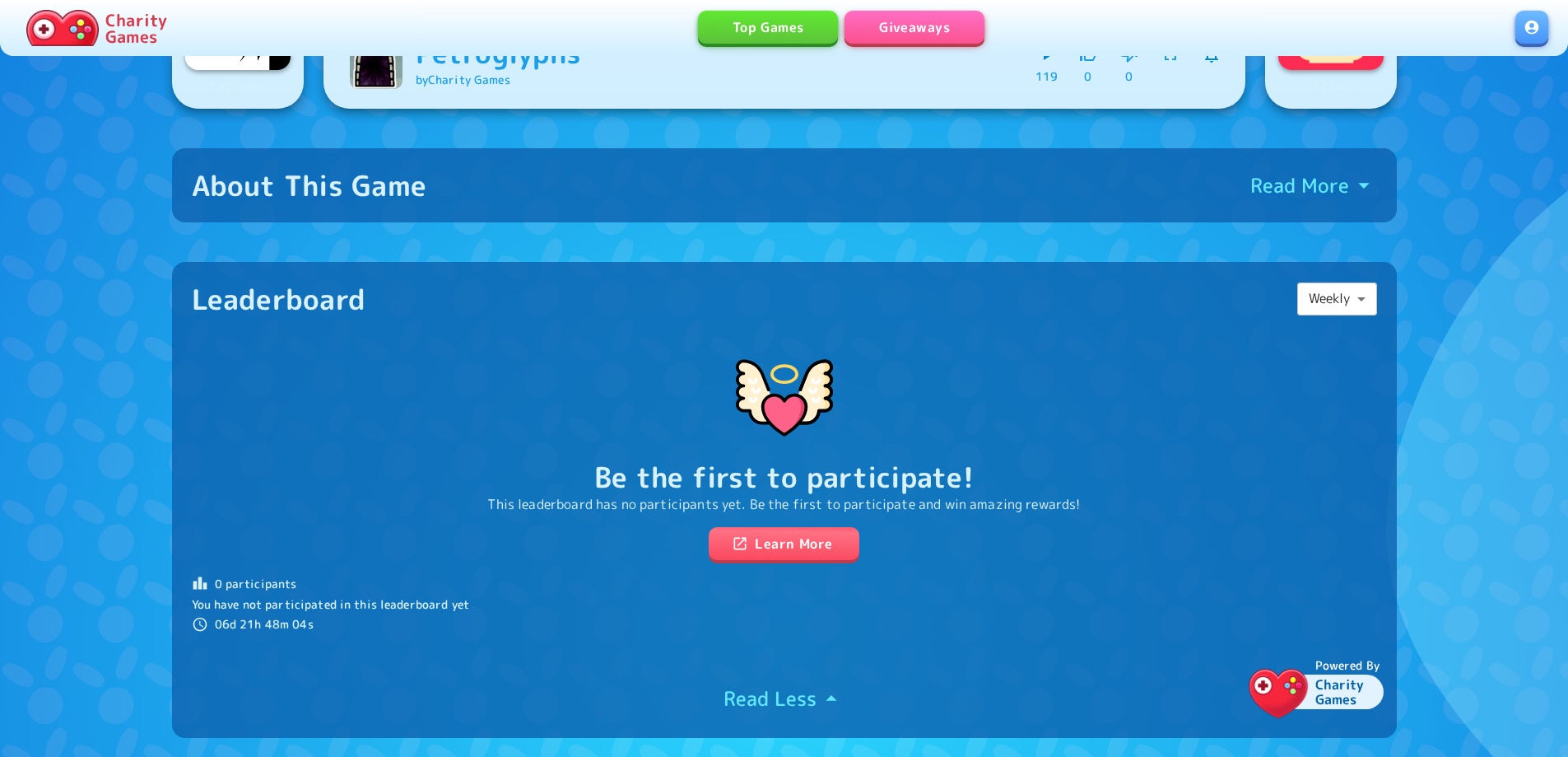
click at [1361, 296] on body "Charity Games Top Games Giveaways 2.17k plays 1.09k plays 105.02k plays 2.41k p…" at bounding box center [784, 634] width 1568 height 2588
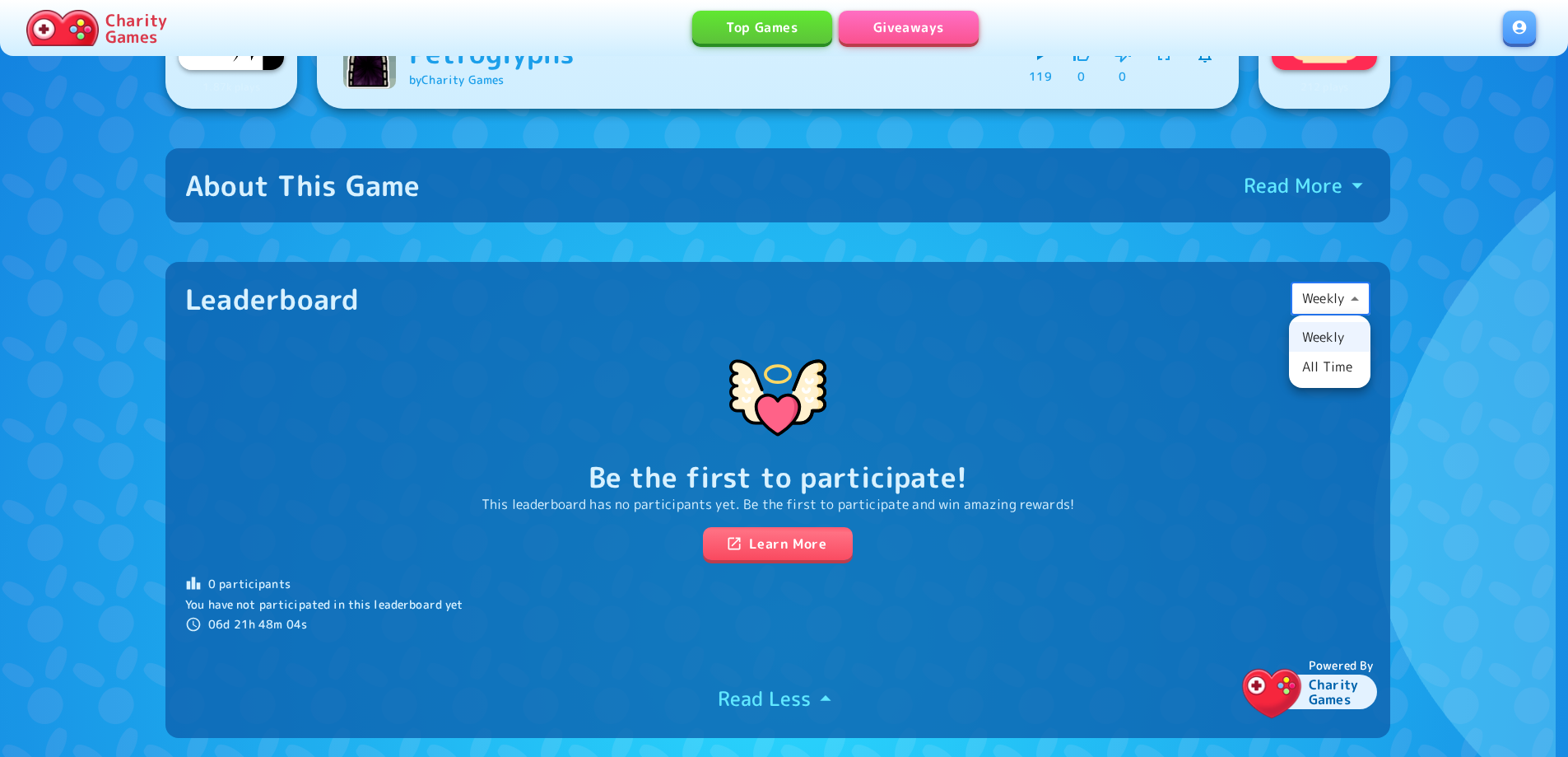
click at [1318, 371] on li "All Time" at bounding box center [1330, 366] width 82 height 29
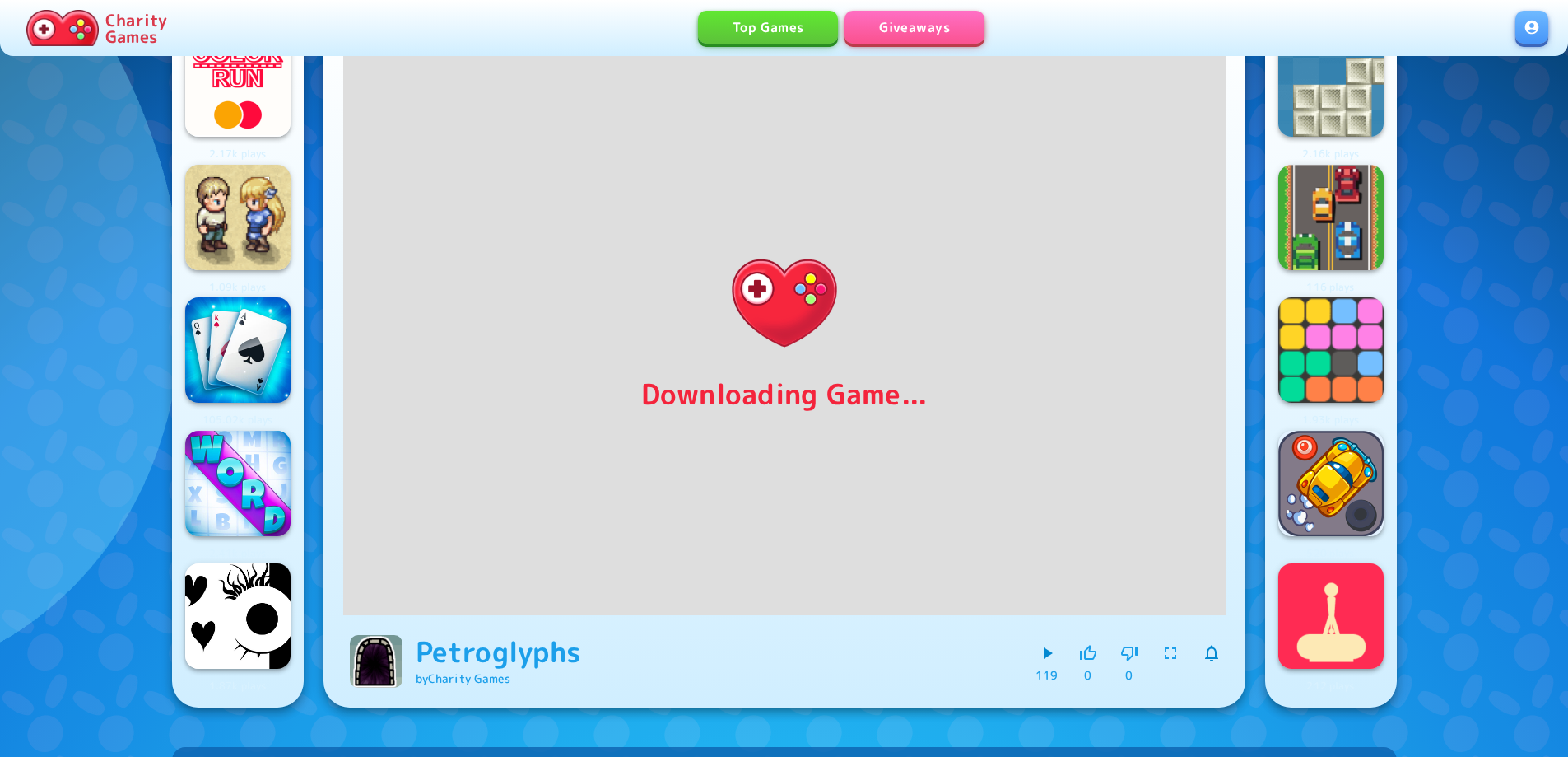
scroll to position [0, 0]
